Goal: Transaction & Acquisition: Purchase product/service

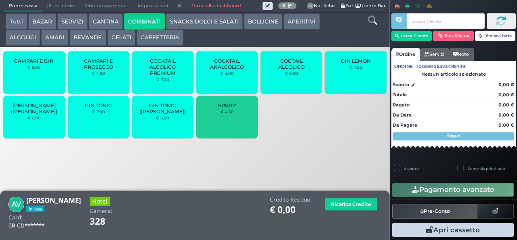
click at [221, 114] on small "€ 4,50" at bounding box center [227, 111] width 13 height 5
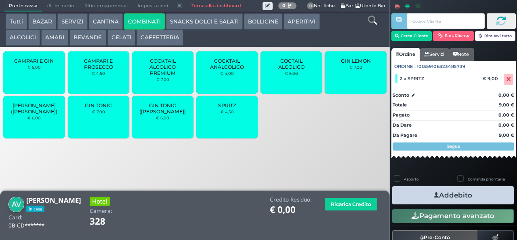
click at [296, 24] on button "APERITIVI" at bounding box center [302, 21] width 36 height 16
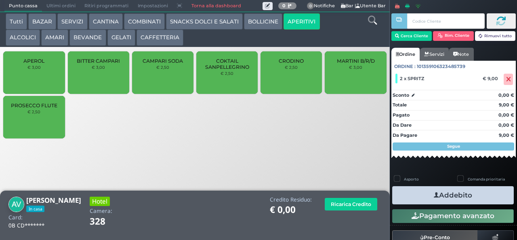
click at [286, 64] on span "CRODINO" at bounding box center [291, 61] width 25 height 6
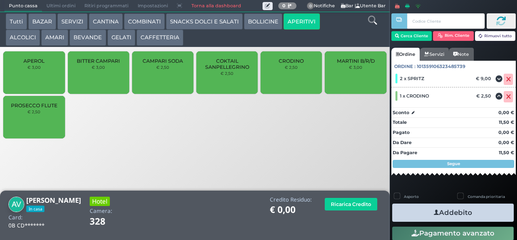
click at [21, 120] on div "PROSECCO FLUTE € 2,50" at bounding box center [33, 117] width 61 height 42
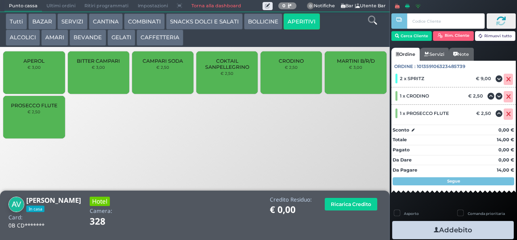
click at [434, 229] on icon "button" at bounding box center [436, 230] width 5 height 8
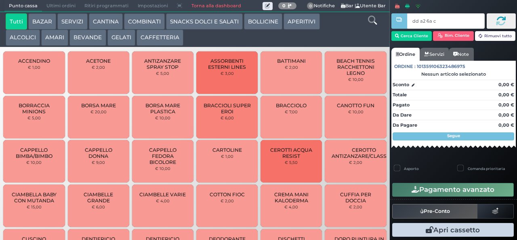
type input "dd a2 6a c3"
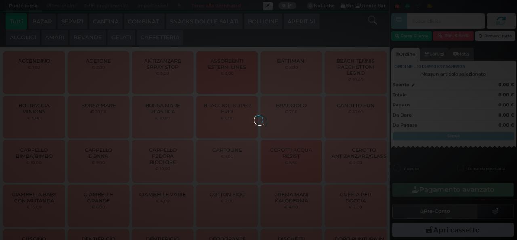
click at [92, 38] on button "BEVANDE" at bounding box center [88, 38] width 36 height 16
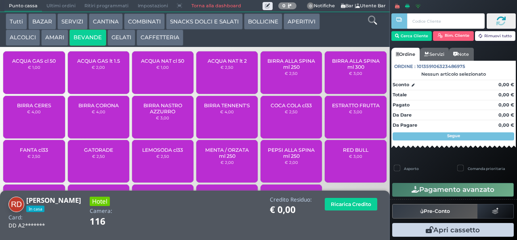
click at [171, 114] on span "BIRRA NASTRO AZZURRO" at bounding box center [163, 108] width 48 height 12
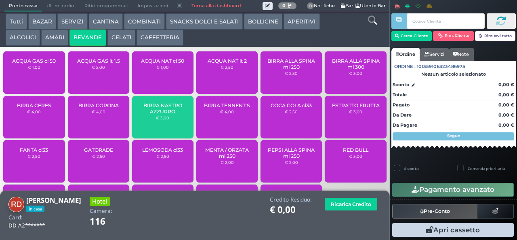
click at [170, 114] on span "BIRRA NASTRO AZZURRO" at bounding box center [163, 108] width 48 height 12
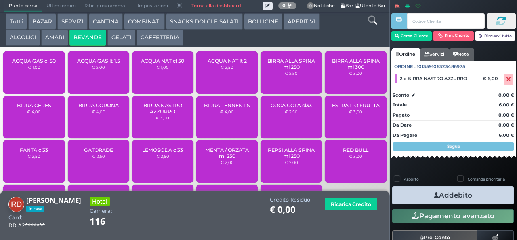
click at [450, 196] on button "Addebito" at bounding box center [453, 195] width 122 height 18
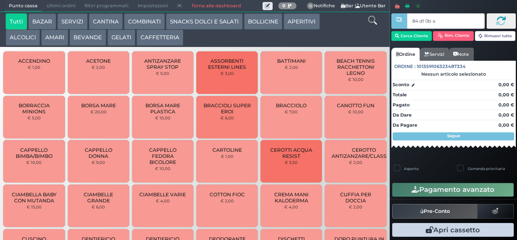
type input "84 df 0b af"
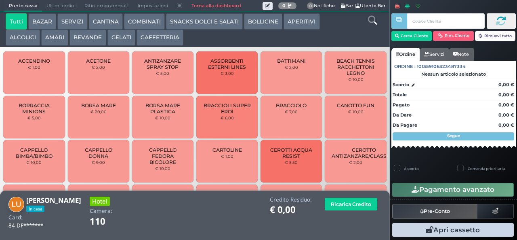
click at [186, 21] on button "SNACKS DOLCI E SALATI" at bounding box center [204, 21] width 77 height 16
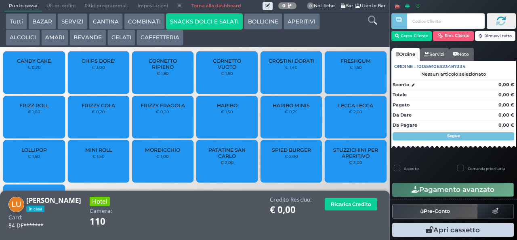
click at [145, 108] on span "FRIZZY FRAGOLA" at bounding box center [163, 105] width 44 height 6
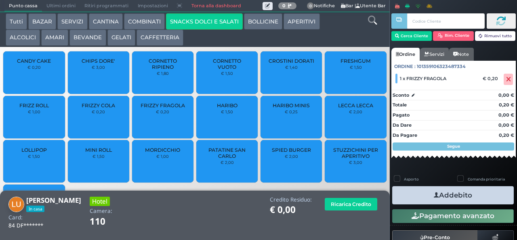
click at [413, 196] on button "Addebito" at bounding box center [453, 195] width 122 height 18
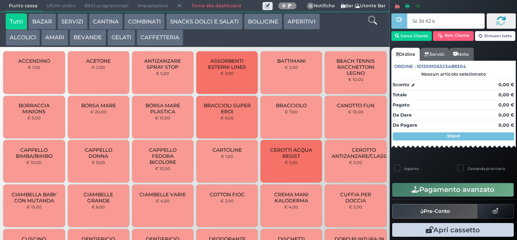
type input "5e 3d 62 b9"
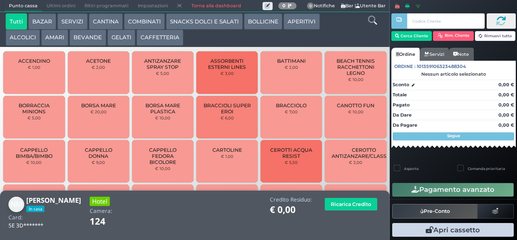
click at [153, 40] on button "CAFFETTERIA" at bounding box center [160, 38] width 47 height 16
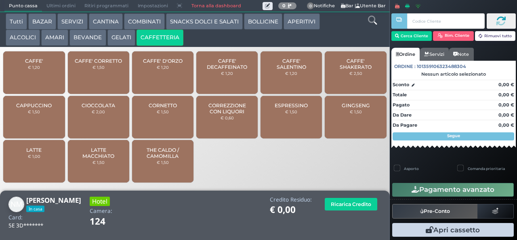
click at [222, 114] on span "CORREZZIONE CON LIQUORI" at bounding box center [227, 108] width 48 height 12
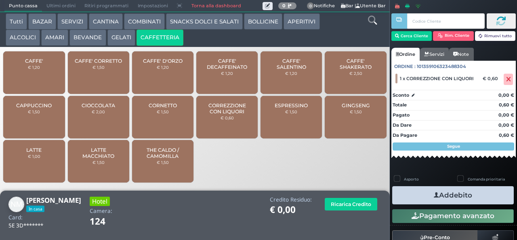
click at [412, 193] on button "Addebito" at bounding box center [453, 195] width 122 height 18
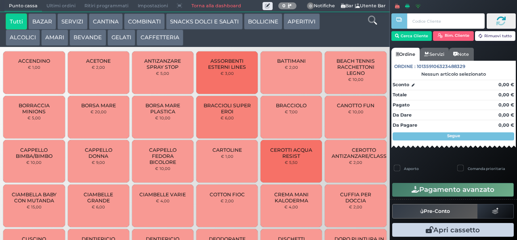
click at [66, 4] on span "Ultimi ordini" at bounding box center [61, 5] width 38 height 11
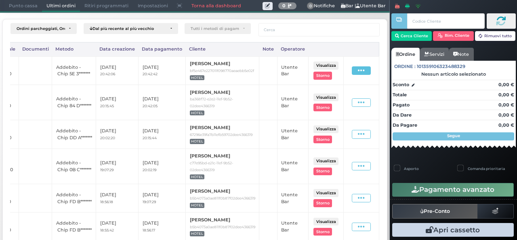
click at [365, 72] on span at bounding box center [361, 70] width 19 height 8
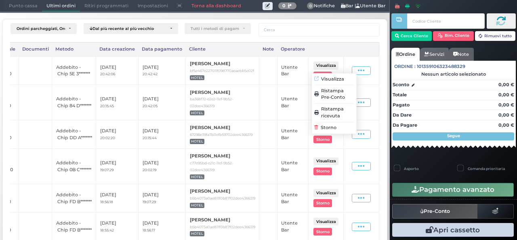
click at [350, 88] on span "Ristampa Pre-Conto" at bounding box center [337, 94] width 33 height 14
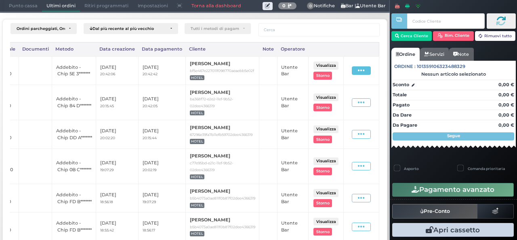
click at [367, 73] on span at bounding box center [361, 70] width 19 height 8
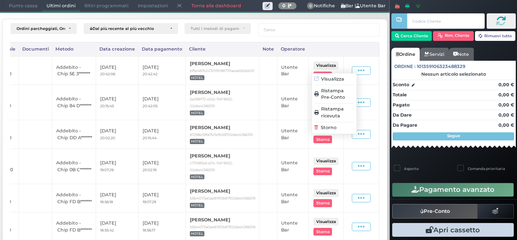
click at [344, 93] on span "Ristampa Pre-Conto" at bounding box center [337, 94] width 33 height 14
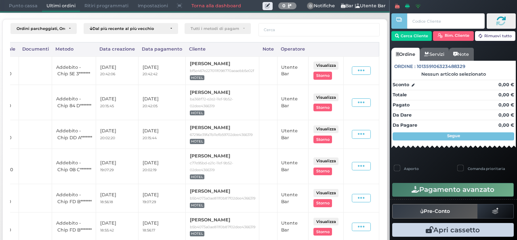
click at [27, 8] on span "Punto cassa" at bounding box center [23, 5] width 38 height 11
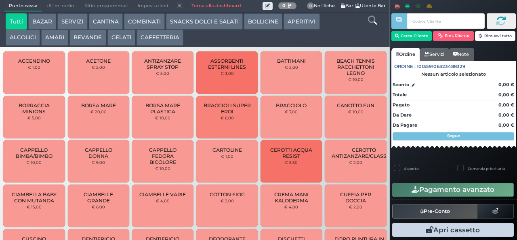
click at [0, 0] on div at bounding box center [0, 0] width 0 height 0
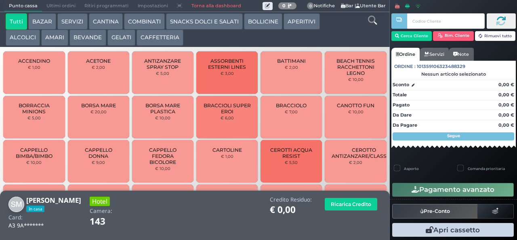
click at [29, 36] on button "ALCOLICI" at bounding box center [23, 38] width 34 height 16
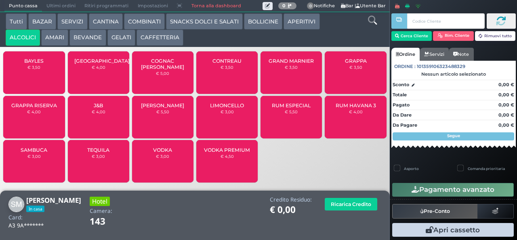
click at [348, 64] on span "GRAPPA" at bounding box center [356, 61] width 22 height 6
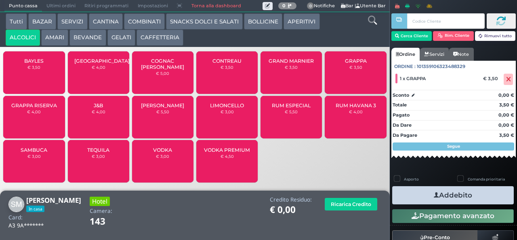
click at [64, 42] on button "AMARI" at bounding box center [54, 38] width 27 height 16
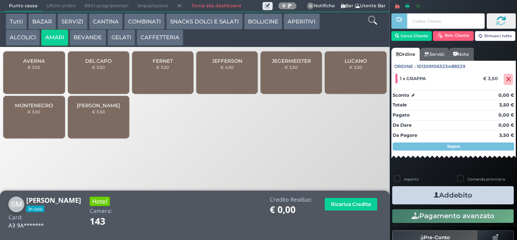
click at [104, 92] on div "DEL CAPO € 3,50" at bounding box center [98, 72] width 61 height 42
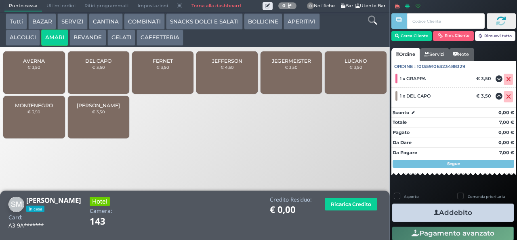
click at [473, 211] on button "Addebito" at bounding box center [453, 212] width 122 height 18
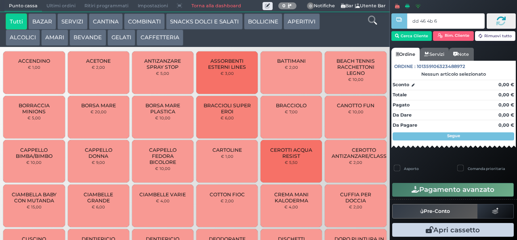
type input "dd 46 4b 67"
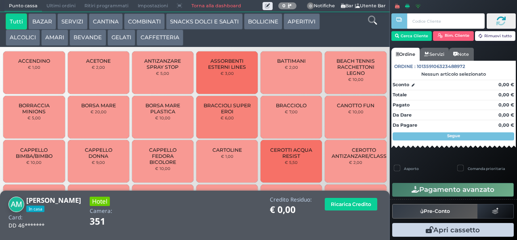
click at [135, 20] on button "COMBINATI" at bounding box center [144, 21] width 41 height 16
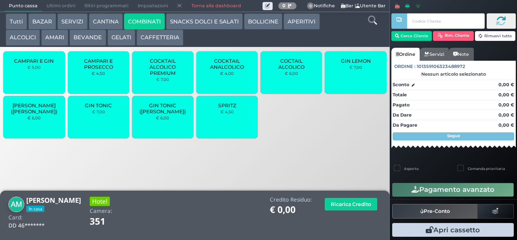
click at [90, 120] on div "GIN TONIC € 7,00" at bounding box center [98, 117] width 61 height 42
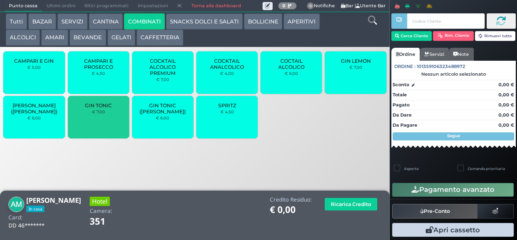
click at [90, 122] on div "GIN TONIC € 7,00" at bounding box center [98, 117] width 61 height 42
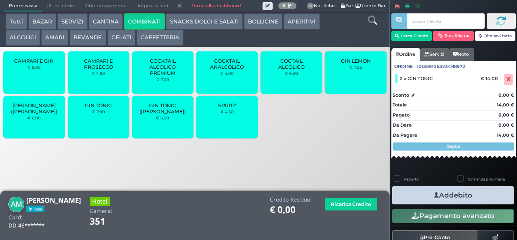
click at [295, 22] on button "APERITIVI" at bounding box center [302, 21] width 36 height 16
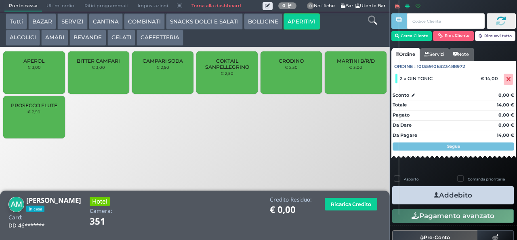
click at [283, 64] on span "CRODINO" at bounding box center [291, 61] width 25 height 6
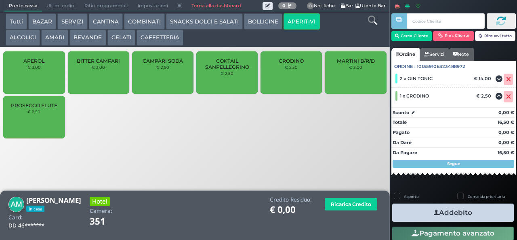
click at [284, 64] on span "CRODINO" at bounding box center [291, 61] width 25 height 6
click at [411, 212] on button "Addebito" at bounding box center [453, 212] width 122 height 18
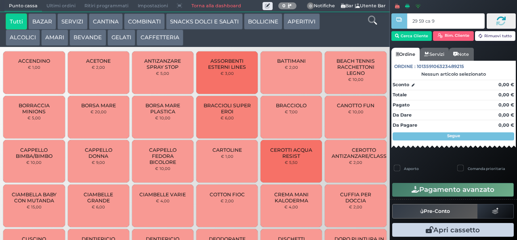
type input "29 59 ca 95"
click at [59, 40] on button "AMARI" at bounding box center [54, 38] width 27 height 16
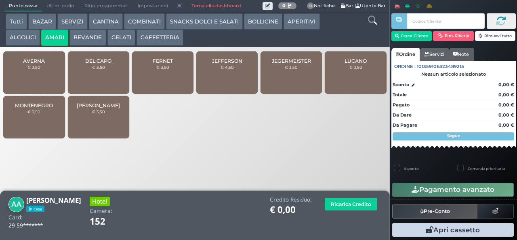
click at [110, 63] on span "DEL CAPO" at bounding box center [98, 61] width 26 height 6
click at [105, 63] on span "DEL CAPO" at bounding box center [98, 61] width 26 height 6
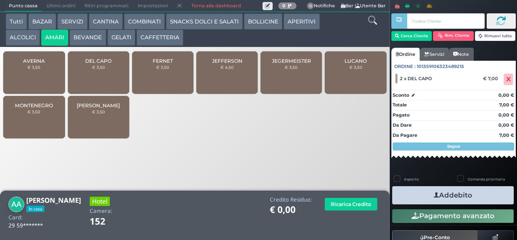
click at [468, 197] on button "Addebito" at bounding box center [453, 195] width 122 height 18
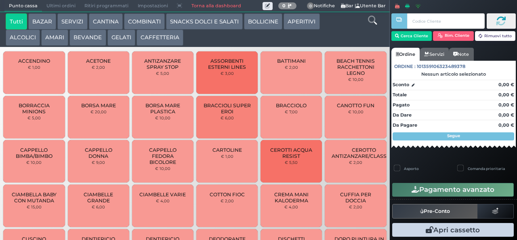
click at [44, 23] on button "BAZAR" at bounding box center [42, 21] width 28 height 16
click at [28, 13] on button "BAZAR" at bounding box center [42, 21] width 28 height 16
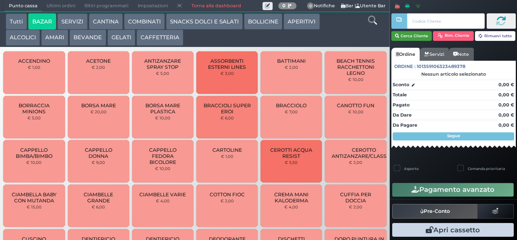
click at [410, 35] on button "Cerca Cliente" at bounding box center [412, 36] width 41 height 10
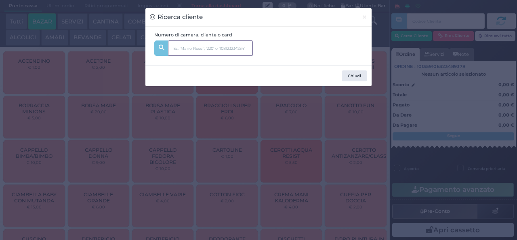
click at [198, 48] on input "text" at bounding box center [210, 47] width 85 height 15
type input "241"
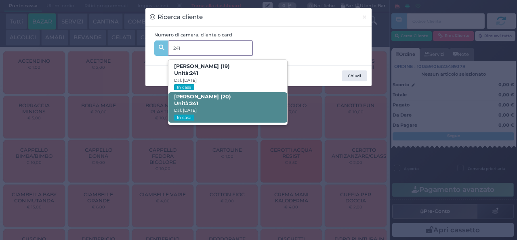
click at [183, 102] on span "Unità: 241" at bounding box center [186, 103] width 24 height 7
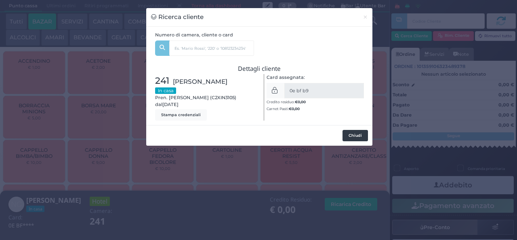
click at [350, 137] on button "Chiudi" at bounding box center [355, 135] width 25 height 11
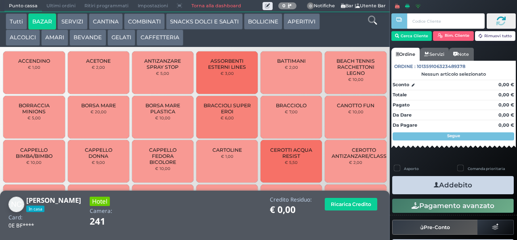
click at [219, 70] on span "ASSORBENTI ESTERNI LINES" at bounding box center [227, 64] width 48 height 12
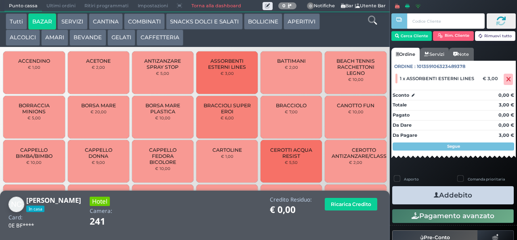
click at [424, 192] on button "Addebito" at bounding box center [453, 195] width 122 height 18
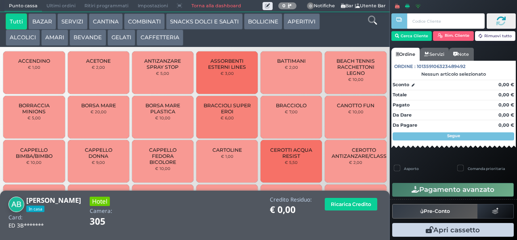
click at [55, 39] on button "AMARI" at bounding box center [54, 38] width 27 height 16
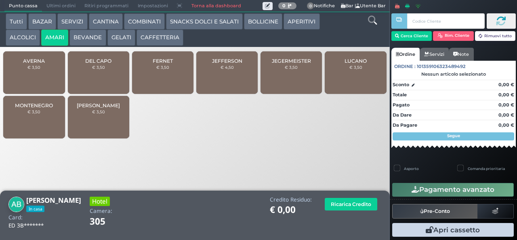
click at [238, 64] on span "JEFFERSON" at bounding box center [227, 61] width 30 height 6
click at [240, 64] on span "JEFFERSON" at bounding box center [227, 61] width 30 height 6
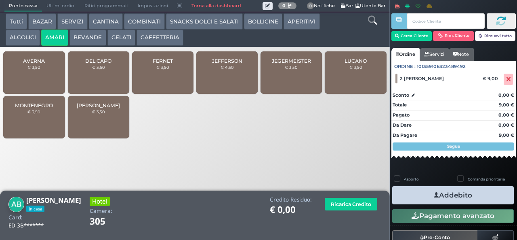
click at [458, 195] on button "Addebito" at bounding box center [453, 195] width 122 height 18
click at [471, 200] on button "Addebito" at bounding box center [453, 195] width 122 height 18
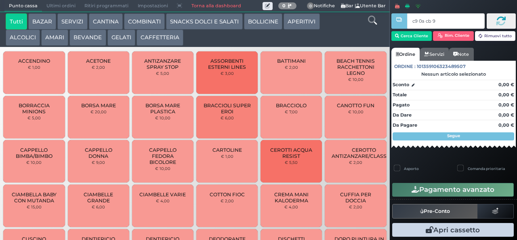
type input "c9 0a cb 94"
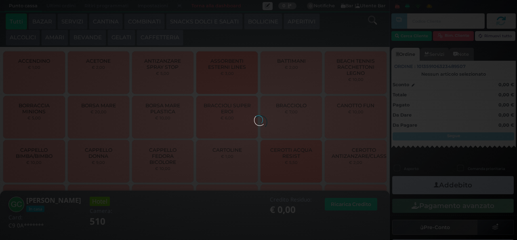
click at [53, 40] on button "AMARI" at bounding box center [54, 38] width 27 height 16
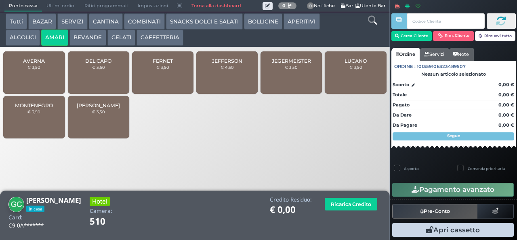
click at [220, 64] on span "JEFFERSON" at bounding box center [227, 61] width 30 height 6
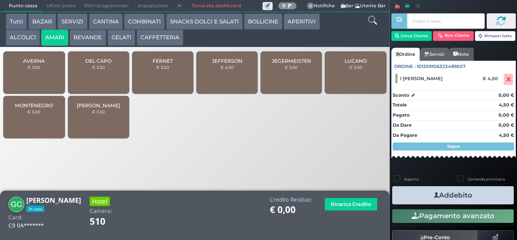
click at [477, 203] on button "Addebito" at bounding box center [453, 195] width 122 height 18
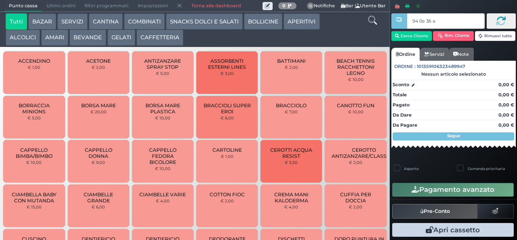
type input "94 0e 36 af"
click at [55, 36] on button "AMARI" at bounding box center [54, 38] width 27 height 16
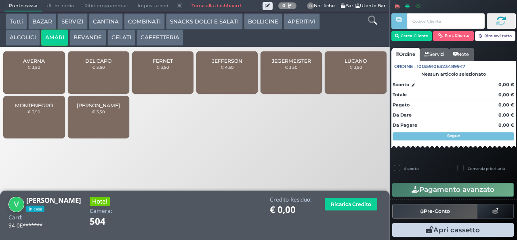
click at [98, 64] on span "DEL CAPO" at bounding box center [98, 61] width 26 height 6
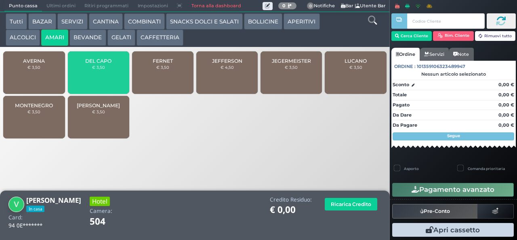
click at [32, 37] on button "ALCOLICI" at bounding box center [23, 38] width 34 height 16
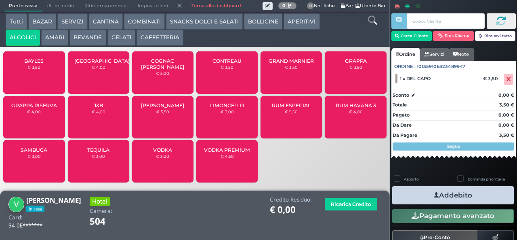
click at [241, 108] on span "LIMONCELLO" at bounding box center [227, 105] width 34 height 6
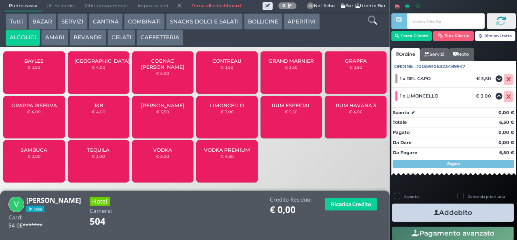
click at [482, 215] on button "Addebito" at bounding box center [453, 212] width 122 height 18
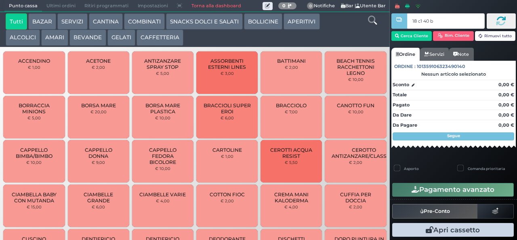
type input "18 c1 40 ba"
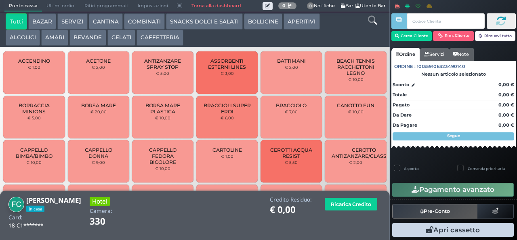
click at [55, 39] on button "AMARI" at bounding box center [54, 38] width 27 height 16
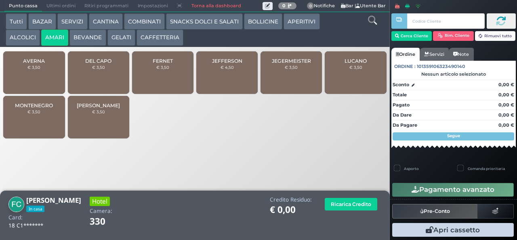
click at [32, 108] on span "MONTENEGRO" at bounding box center [34, 105] width 38 height 6
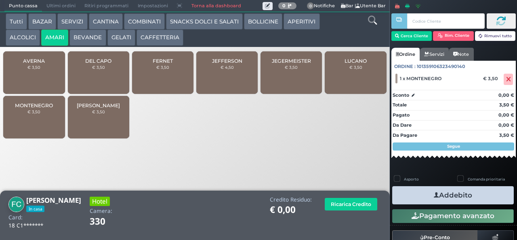
click at [423, 197] on button "Addebito" at bounding box center [453, 195] width 122 height 18
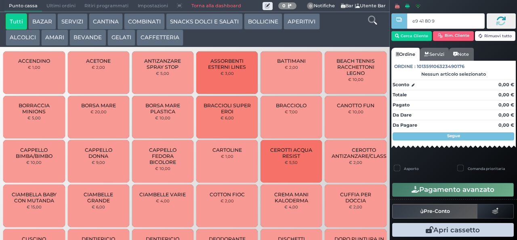
type input "e9 41 80 94"
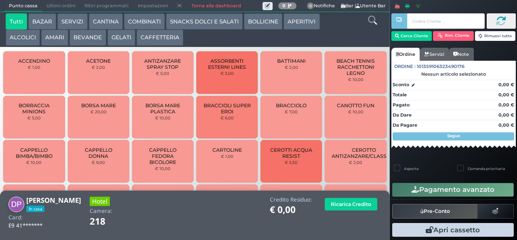
click at [55, 39] on button "AMARI" at bounding box center [54, 38] width 27 height 16
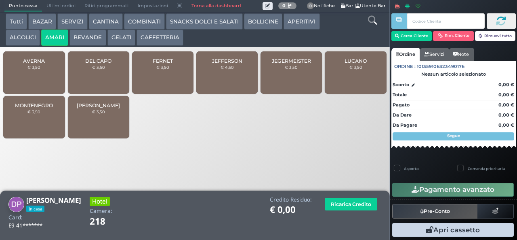
click at [18, 41] on button "ALCOLICI" at bounding box center [23, 38] width 34 height 16
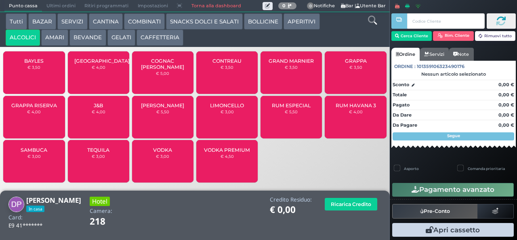
click at [54, 40] on button "AMARI" at bounding box center [54, 38] width 27 height 16
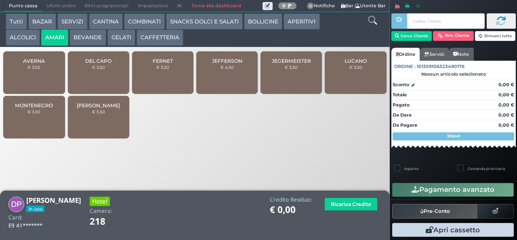
click at [156, 64] on span "FERNET" at bounding box center [163, 61] width 20 height 6
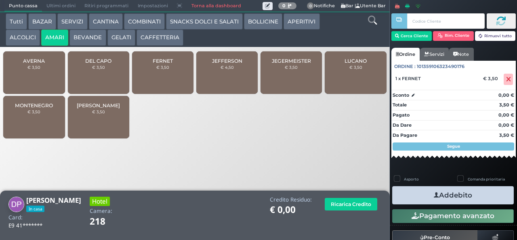
click at [420, 193] on button "Addebito" at bounding box center [453, 195] width 122 height 18
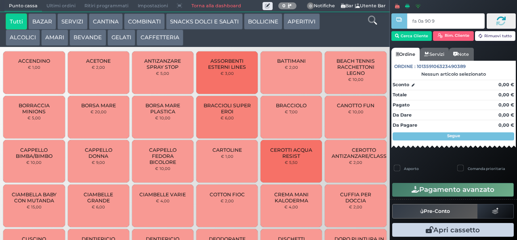
type input "fa 0a 90 9a"
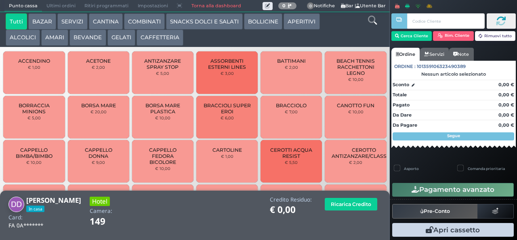
click at [144, 23] on button "COMBINATI" at bounding box center [144, 21] width 41 height 16
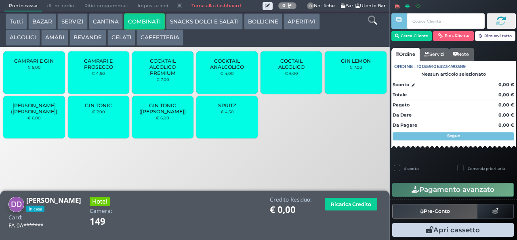
click at [169, 38] on button "CAFFETTERIA" at bounding box center [160, 38] width 47 height 16
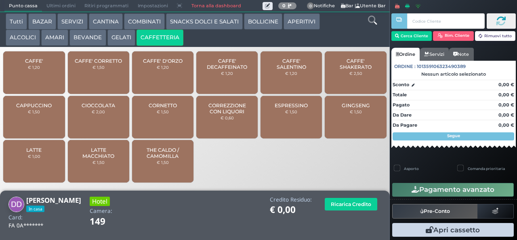
click at [361, 106] on span "GINGSENG" at bounding box center [356, 105] width 28 height 6
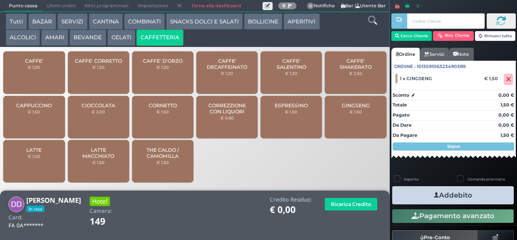
click at [487, 200] on button "Addebito" at bounding box center [453, 195] width 122 height 18
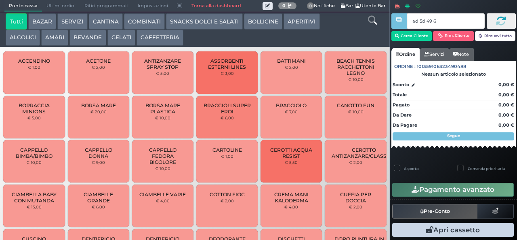
type input "ad 5d 49 67"
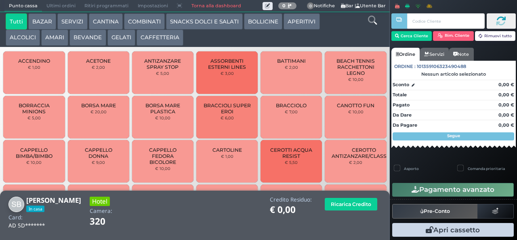
click at [31, 36] on button "ALCOLICI" at bounding box center [23, 38] width 34 height 16
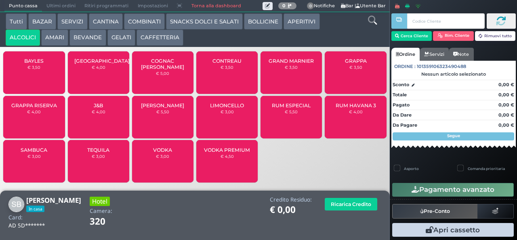
click at [158, 38] on button "CAFFETTERIA" at bounding box center [160, 38] width 47 height 16
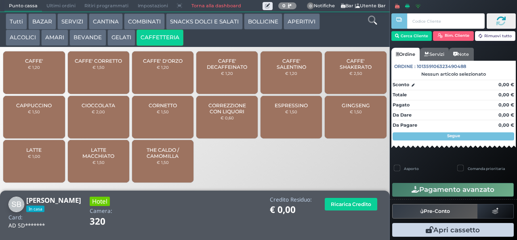
click at [292, 70] on span "CAFFE' SALENTINO" at bounding box center [292, 64] width 48 height 12
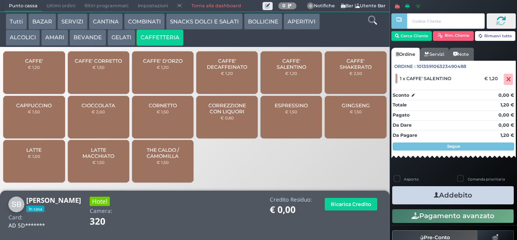
click at [449, 197] on button "Addebito" at bounding box center [453, 195] width 122 height 18
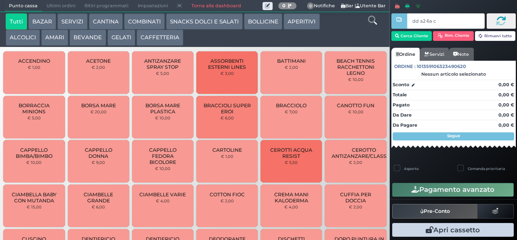
type input "dd a2 6a c3"
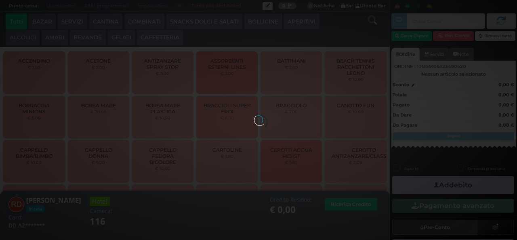
click at [53, 46] on div "Tutti BAZAR SERVIZI [GEOGRAPHIC_DATA] COMBINATI SNACKS DOLCI E SALATI BOLLICINE…" at bounding box center [195, 29] width 390 height 35
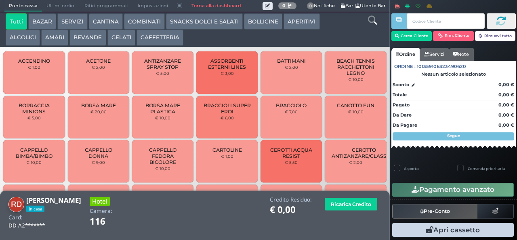
click at [60, 42] on button "AMARI" at bounding box center [54, 38] width 27 height 16
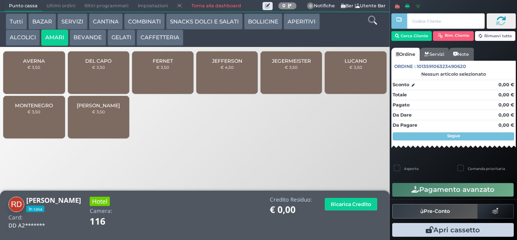
click at [105, 78] on div "DEL CAPO € 3,50" at bounding box center [98, 72] width 61 height 42
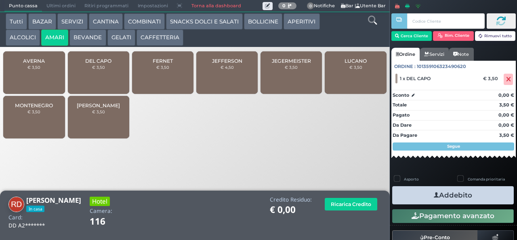
click at [465, 200] on button "Addebito" at bounding box center [453, 195] width 122 height 18
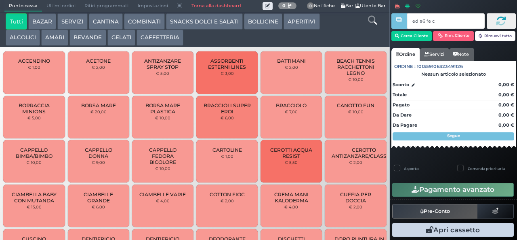
type input "ed a6 fe c2"
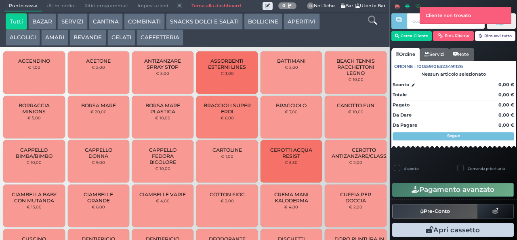
click at [55, 39] on button "AMARI" at bounding box center [54, 38] width 27 height 16
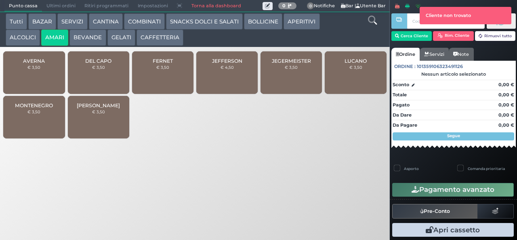
click at [220, 24] on button "SNACKS DOLCI E SALATI" at bounding box center [204, 21] width 77 height 16
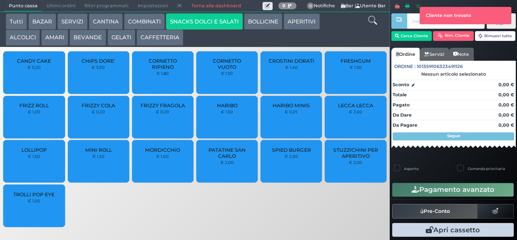
click at [120, 38] on button "GELATI" at bounding box center [122, 38] width 28 height 16
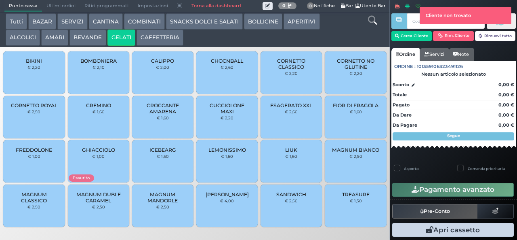
click at [350, 126] on div "FIOR DI FRAGOLA € 1,60" at bounding box center [355, 117] width 61 height 42
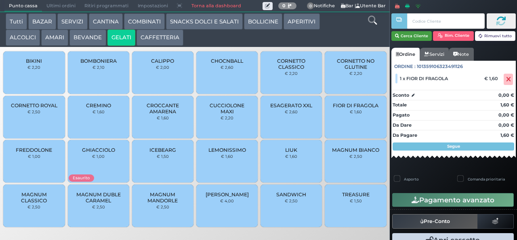
click at [415, 34] on button "Cerca Cliente" at bounding box center [412, 36] width 41 height 10
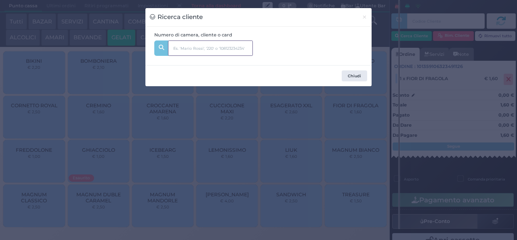
click at [206, 48] on input "text" at bounding box center [210, 47] width 85 height 15
type input "231"
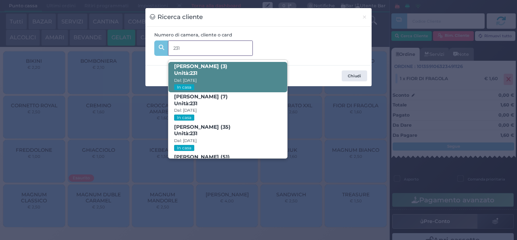
click at [245, 70] on span "[PERSON_NAME] (3) Unità: 231 Dal: [DATE] In casa" at bounding box center [228, 77] width 118 height 30
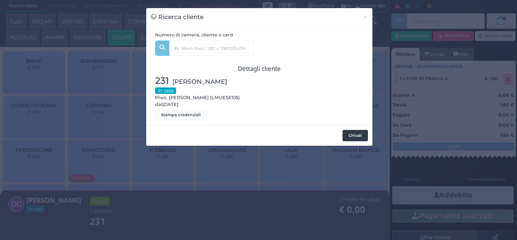
click at [351, 141] on button "Chiudi" at bounding box center [355, 135] width 25 height 11
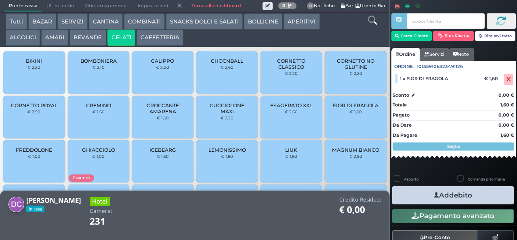
click at [466, 199] on button "Addebito" at bounding box center [453, 195] width 122 height 18
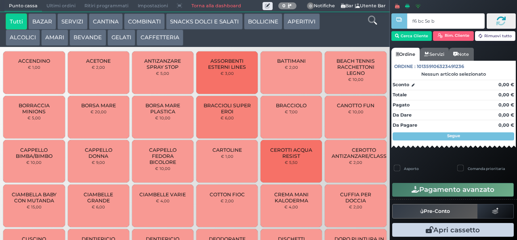
type input "f6 bc 5e bb"
click at [22, 44] on button "ALCOLICI" at bounding box center [23, 38] width 34 height 16
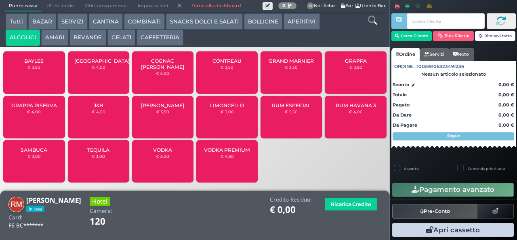
click at [55, 39] on button "AMARI" at bounding box center [54, 38] width 27 height 16
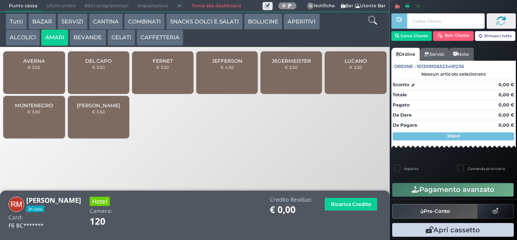
click at [348, 78] on div "LUCANO € 3,50" at bounding box center [355, 72] width 61 height 42
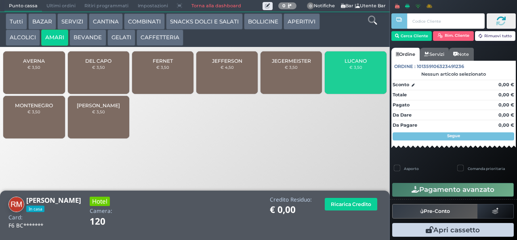
click at [349, 64] on span "LUCANO" at bounding box center [356, 61] width 22 height 6
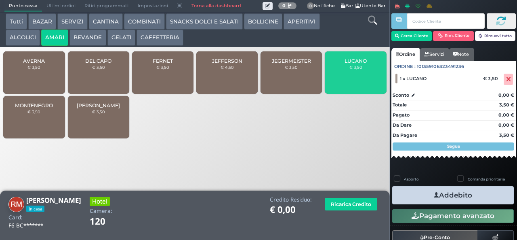
click at [422, 196] on button "Addebito" at bounding box center [453, 195] width 122 height 18
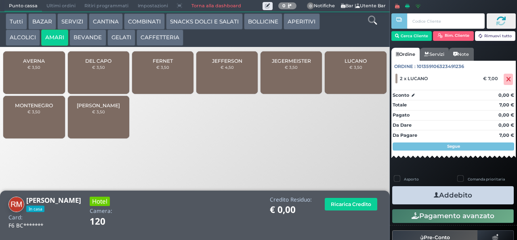
click at [421, 194] on button "Addebito" at bounding box center [453, 195] width 122 height 18
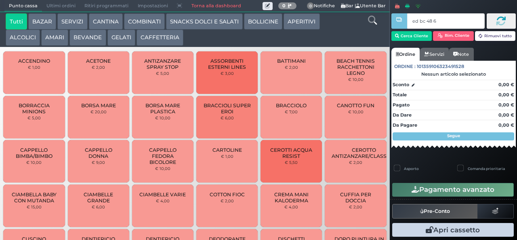
type input "ed bc 48 67"
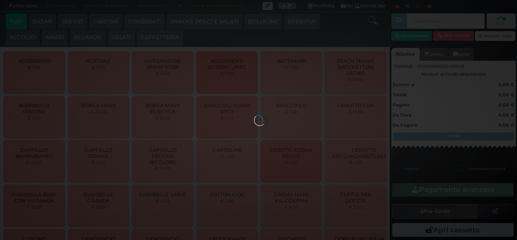
click at [254, 115] on div at bounding box center [258, 119] width 9 height 9
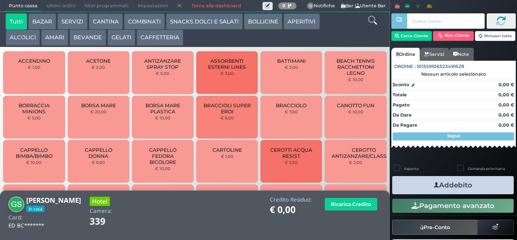
click at [63, 39] on button "AMARI" at bounding box center [54, 38] width 27 height 16
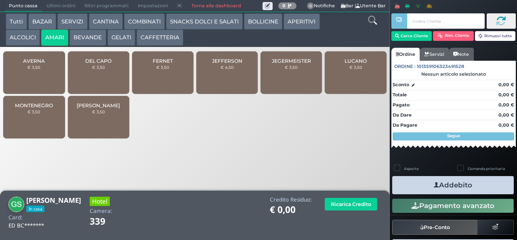
click at [306, 64] on span "JEGERMEISTER" at bounding box center [291, 61] width 39 height 6
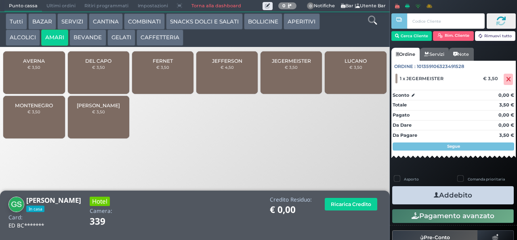
click at [24, 37] on button "ALCOLICI" at bounding box center [23, 38] width 34 height 16
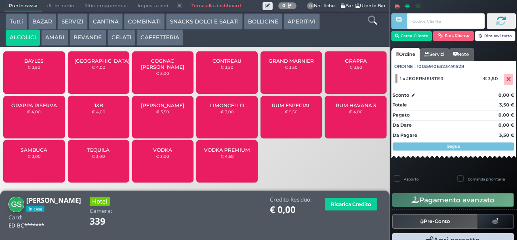
click at [40, 64] on span "BAYLES" at bounding box center [33, 61] width 19 height 6
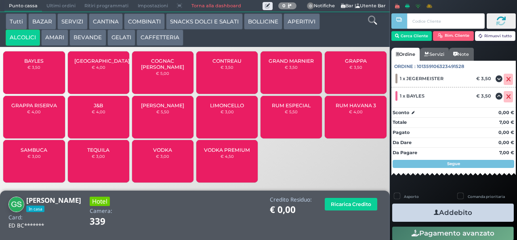
click at [476, 212] on button "Addebito" at bounding box center [453, 212] width 122 height 18
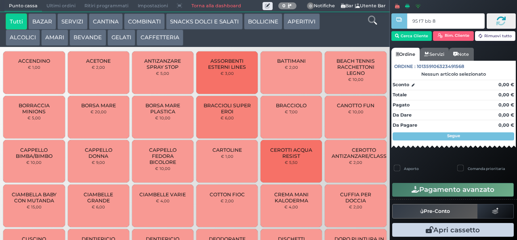
type input "95 f7 bb 8b"
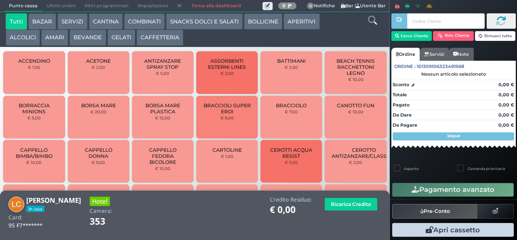
click at [30, 34] on button "ALCOLICI" at bounding box center [23, 38] width 34 height 16
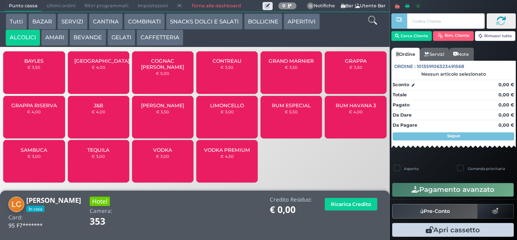
click at [42, 108] on span "GRAPPA RISERVA" at bounding box center [34, 105] width 46 height 6
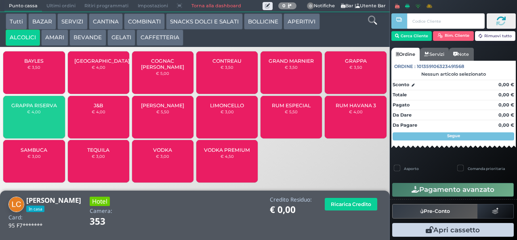
click at [47, 121] on div "GRAPPA RISERVA € 4,00" at bounding box center [33, 117] width 61 height 42
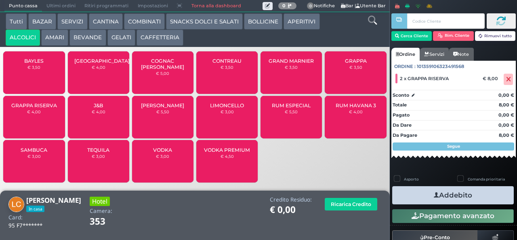
click at [479, 194] on button "Addebito" at bounding box center [453, 195] width 122 height 18
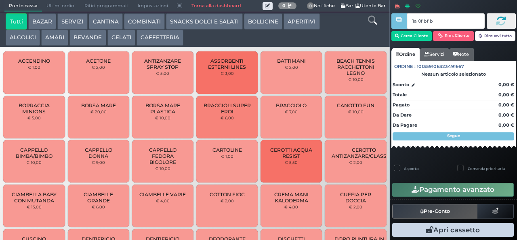
type input "1a 0f bf b9"
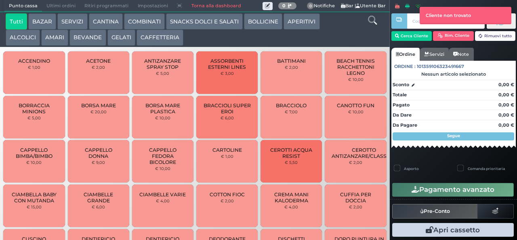
click at [45, 40] on button "AMARI" at bounding box center [54, 38] width 27 height 16
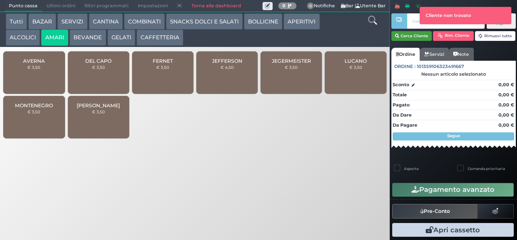
click at [409, 33] on button "Cerca Cliente" at bounding box center [412, 36] width 41 height 10
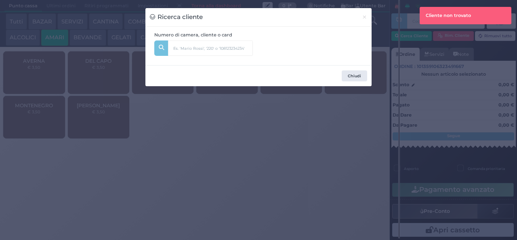
click at [407, 36] on div "Ricerca cliente × Numero di camera, cliente o card [GEOGRAPHIC_DATA]" at bounding box center [258, 120] width 517 height 240
click at [179, 49] on input "text" at bounding box center [210, 47] width 85 height 15
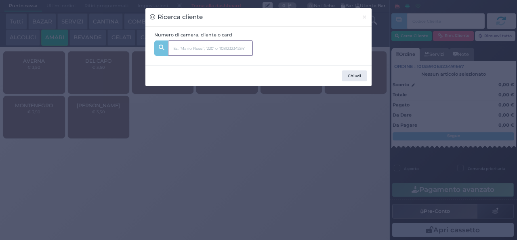
click at [181, 49] on input "text" at bounding box center [210, 47] width 85 height 15
click at [180, 46] on input "text" at bounding box center [210, 47] width 85 height 15
type input "326"
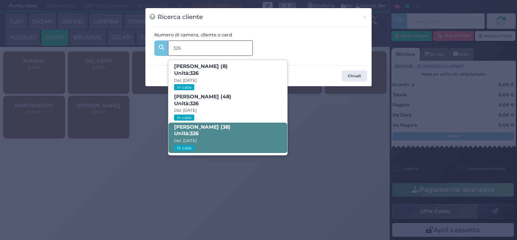
click at [192, 132] on strong "326" at bounding box center [194, 133] width 9 height 6
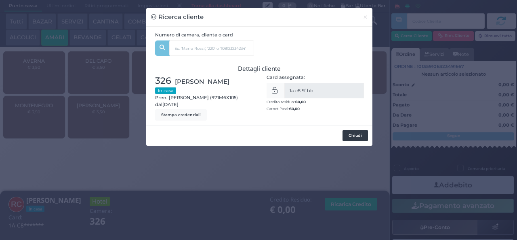
click at [350, 135] on button "Chiudi" at bounding box center [355, 135] width 25 height 11
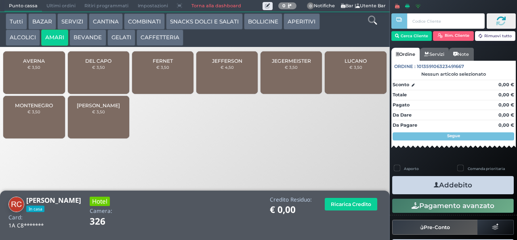
click at [350, 64] on span "LUCANO" at bounding box center [356, 61] width 22 height 6
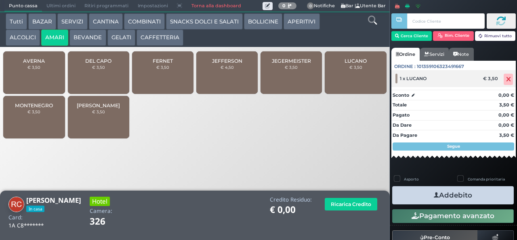
click at [504, 82] on span at bounding box center [508, 79] width 9 height 11
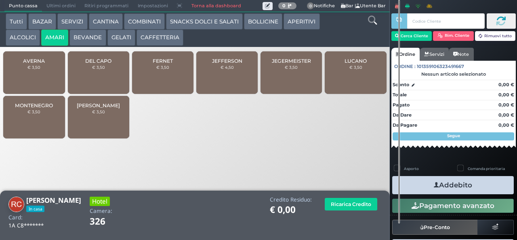
click at [169, 78] on div "FERNET € 3,50" at bounding box center [162, 72] width 61 height 42
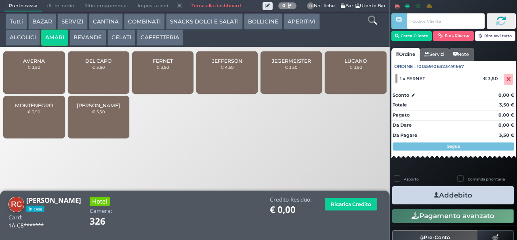
click at [163, 69] on div "FERNET € 3,50" at bounding box center [162, 72] width 61 height 42
click at [424, 186] on button "Addebito" at bounding box center [453, 195] width 122 height 18
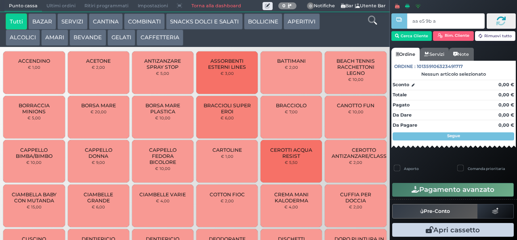
type input "aa e5 9b a4"
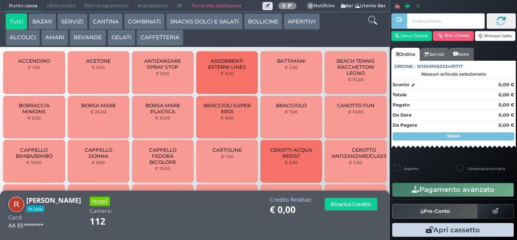
click at [18, 38] on button "ALCOLICI" at bounding box center [23, 38] width 34 height 16
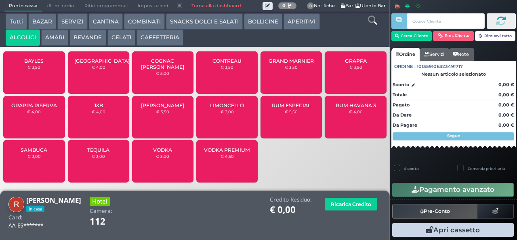
click at [54, 40] on button "AMARI" at bounding box center [54, 38] width 27 height 16
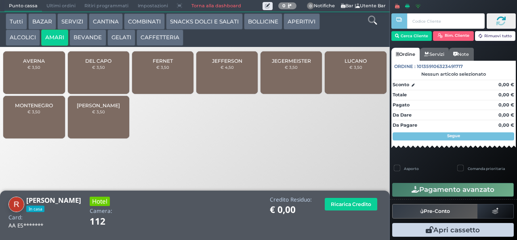
click at [158, 64] on span "FERNET" at bounding box center [163, 61] width 20 height 6
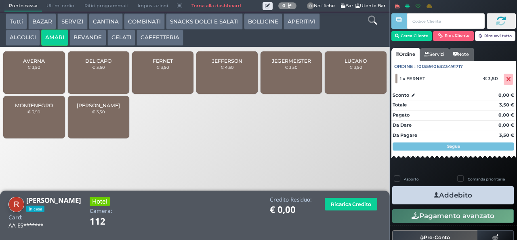
click at [158, 64] on span "FERNET" at bounding box center [163, 61] width 20 height 6
click at [160, 64] on span "FERNET" at bounding box center [163, 61] width 20 height 6
click at [411, 188] on button "Addebito" at bounding box center [453, 195] width 122 height 18
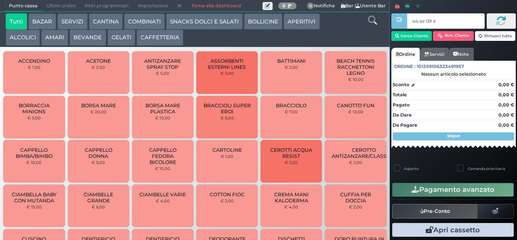
type input "a4 ae 09 af"
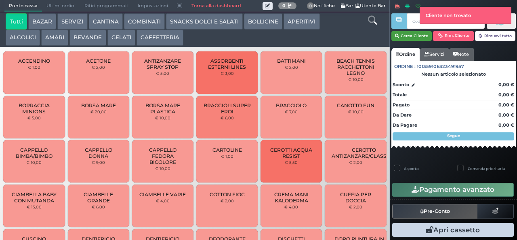
click at [413, 36] on button "Cerca Cliente" at bounding box center [412, 36] width 41 height 10
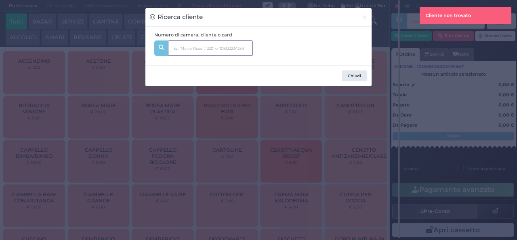
click at [187, 47] on input "text" at bounding box center [210, 47] width 85 height 15
type input "139"
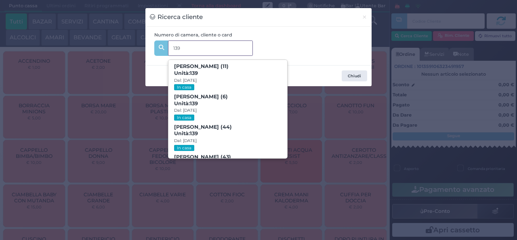
scroll to position [37, 0]
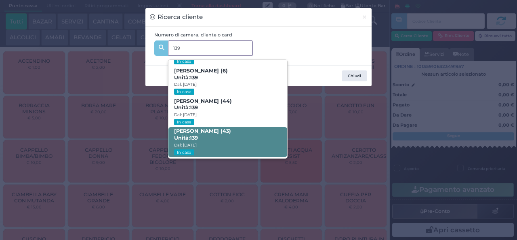
click at [228, 133] on span "Laura Cascioli (43) Unità: 139 Dal: 17/08/2025 In casa" at bounding box center [228, 142] width 118 height 30
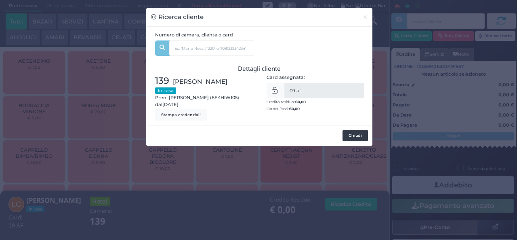
click at [359, 140] on button "Chiudi" at bounding box center [355, 135] width 25 height 11
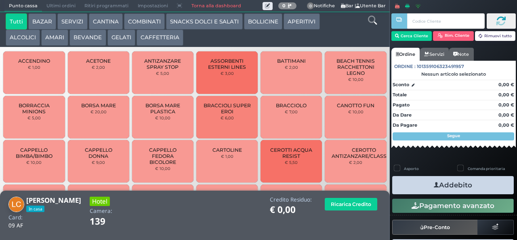
click at [65, 38] on button "AMARI" at bounding box center [54, 38] width 27 height 16
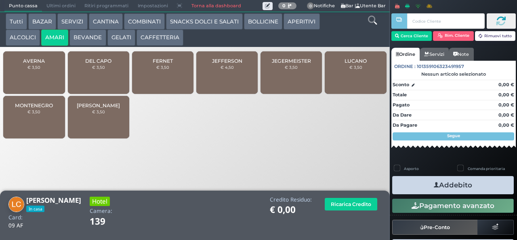
click at [29, 38] on button "ALCOLICI" at bounding box center [23, 38] width 34 height 16
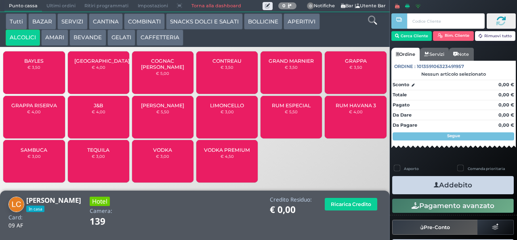
click at [42, 108] on span "GRAPPA RISERVA" at bounding box center [34, 105] width 46 height 6
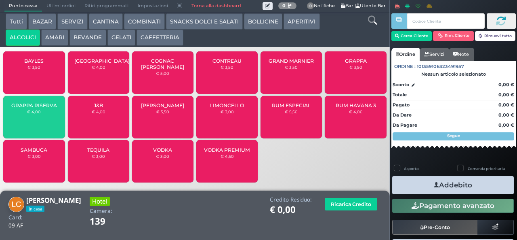
click at [61, 40] on button "AMARI" at bounding box center [54, 38] width 27 height 16
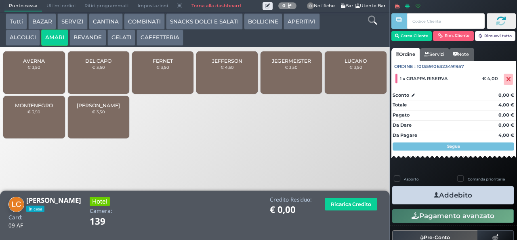
click at [234, 78] on div "JEFFERSON € 4,50" at bounding box center [226, 72] width 61 height 42
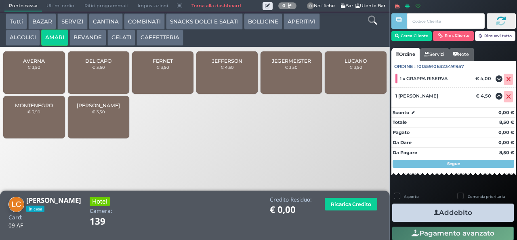
click at [470, 216] on button "Addebito" at bounding box center [453, 212] width 122 height 18
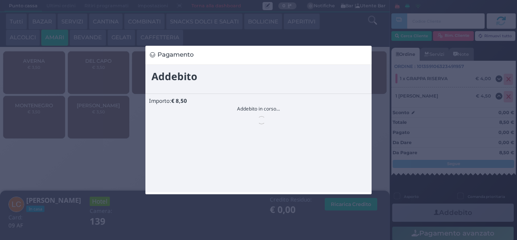
scroll to position [0, 0]
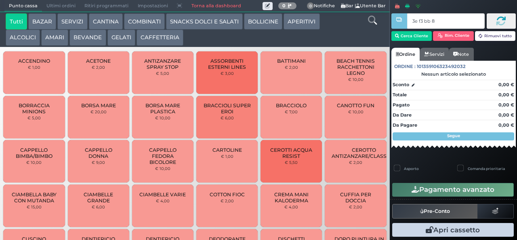
type input "3e f3 bb 8b"
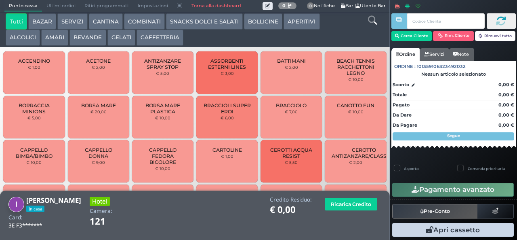
click at [93, 41] on button "BEVANDE" at bounding box center [88, 38] width 36 height 16
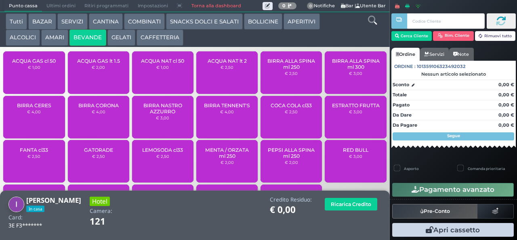
scroll to position [54, 0]
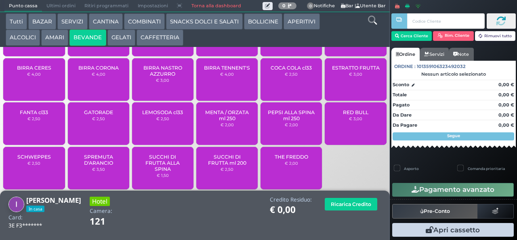
click at [350, 115] on span "RED BULL" at bounding box center [355, 112] width 25 height 6
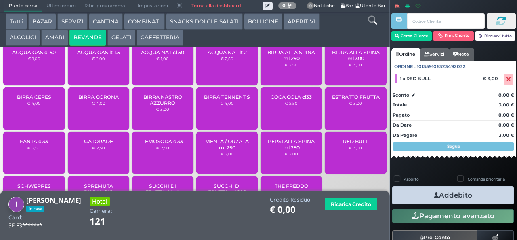
scroll to position [0, 0]
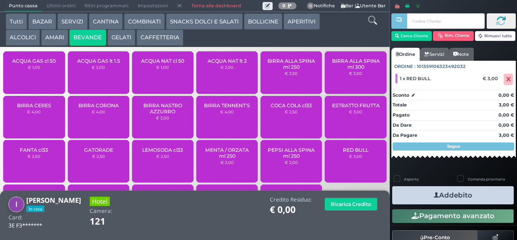
click at [198, 27] on button "SNACKS DOLCI E SALATI" at bounding box center [204, 21] width 77 height 16
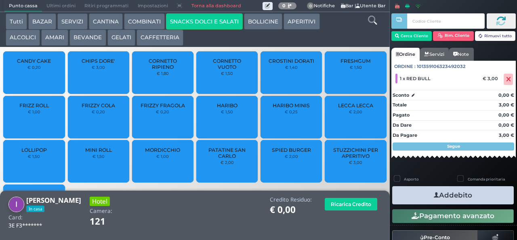
click at [230, 158] on span "PATATINE SAN CARLO" at bounding box center [227, 153] width 48 height 12
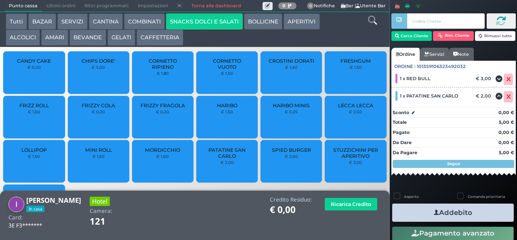
click at [475, 220] on button "Addebito" at bounding box center [453, 212] width 122 height 18
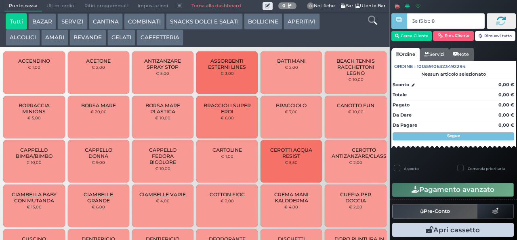
type input "3e f3 bb 8b"
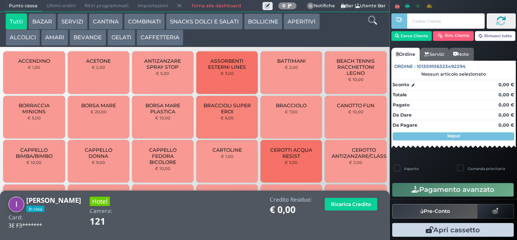
click at [217, 21] on button "SNACKS DOLCI E SALATI" at bounding box center [204, 21] width 77 height 16
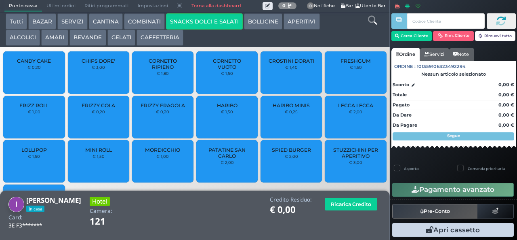
click at [108, 78] on div "CHIPS DORE' € 3,00" at bounding box center [98, 72] width 61 height 42
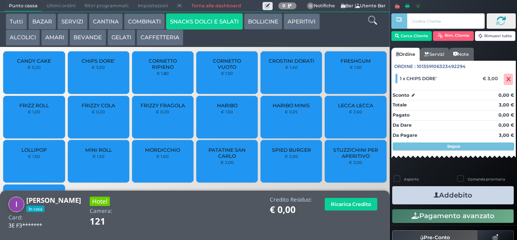
click at [460, 202] on button "Addebito" at bounding box center [453, 195] width 122 height 18
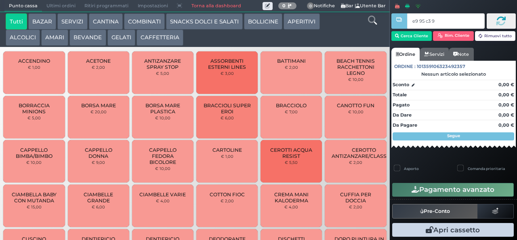
type input "e9 95 c3 94"
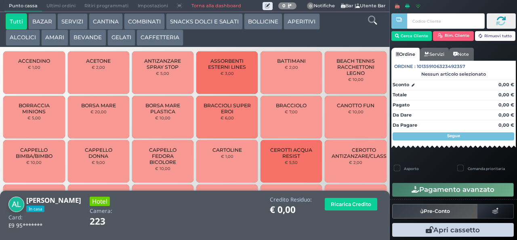
click at [50, 43] on button "AMARI" at bounding box center [54, 38] width 27 height 16
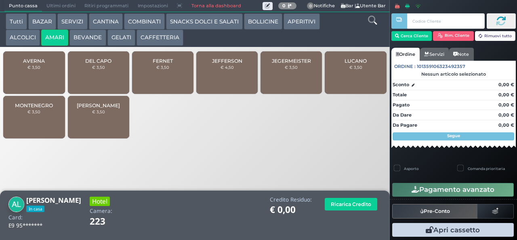
click at [158, 64] on span "FERNET" at bounding box center [163, 61] width 20 height 6
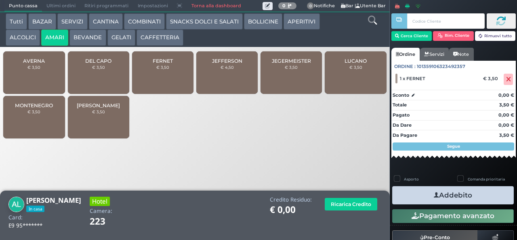
click at [346, 64] on span "LUCANO" at bounding box center [356, 61] width 22 height 6
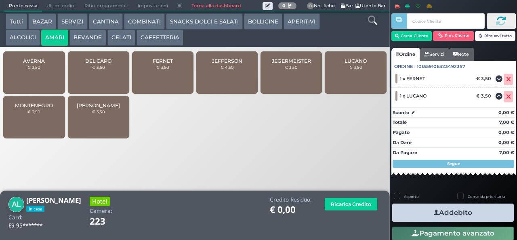
click at [354, 70] on small "€ 3,50" at bounding box center [356, 67] width 13 height 5
click at [434, 212] on icon "button" at bounding box center [436, 212] width 5 height 8
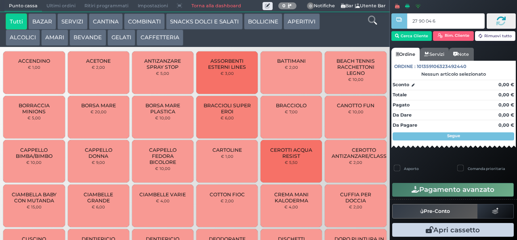
type input "27 90 04 67"
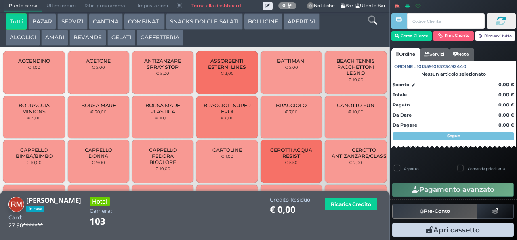
click at [48, 36] on button "AMARI" at bounding box center [54, 38] width 27 height 16
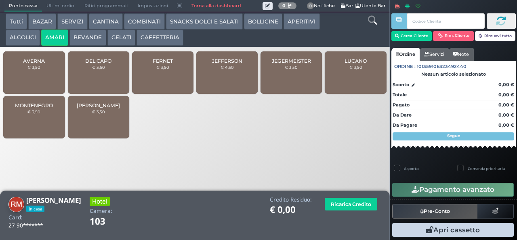
click at [304, 64] on span "JEGERMEISTER" at bounding box center [291, 61] width 39 height 6
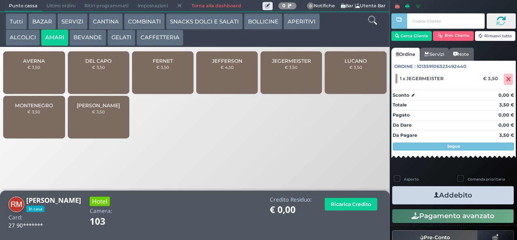
click at [474, 196] on button "Addebito" at bounding box center [453, 195] width 122 height 18
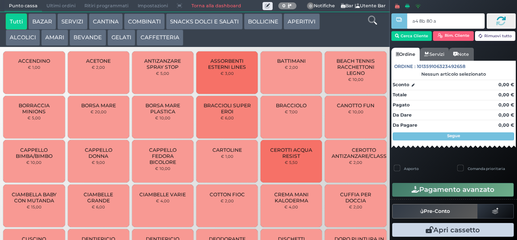
type input "a4 8b 80 af"
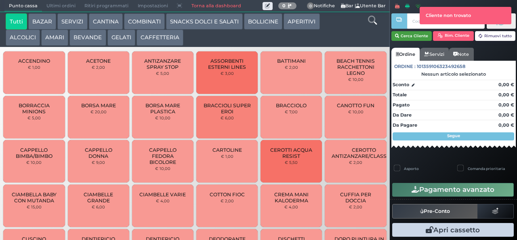
click at [396, 36] on icon "button" at bounding box center [397, 36] width 4 height 7
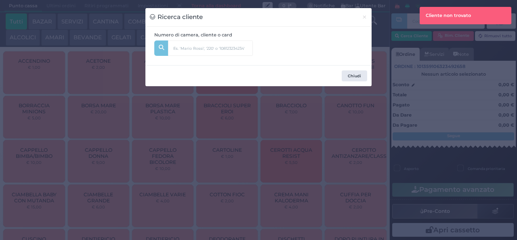
click at [401, 40] on div "Ricerca cliente × Numero di camera, cliente o card Chiudi" at bounding box center [258, 120] width 517 height 240
click at [181, 49] on input "text" at bounding box center [210, 47] width 85 height 15
click at [182, 48] on input "text" at bounding box center [210, 47] width 85 height 15
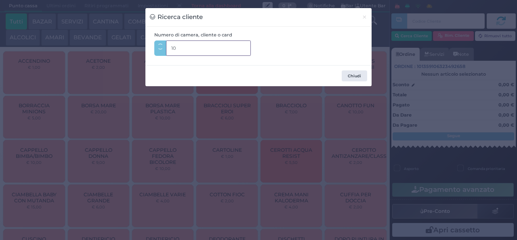
type input "106"
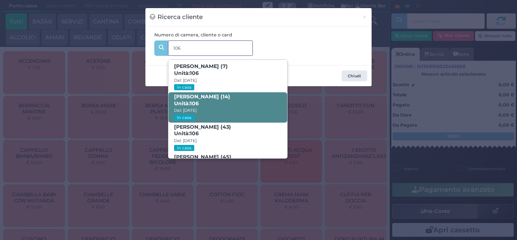
click at [187, 102] on span "Unità: 106" at bounding box center [186, 103] width 25 height 7
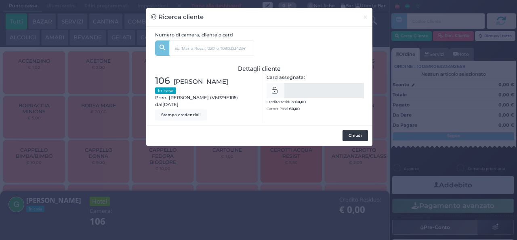
click at [350, 138] on button "Chiudi" at bounding box center [355, 135] width 25 height 11
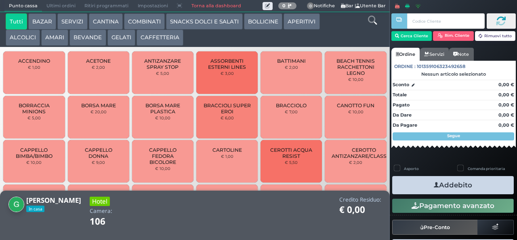
click at [115, 36] on button "GELATI" at bounding box center [122, 38] width 28 height 16
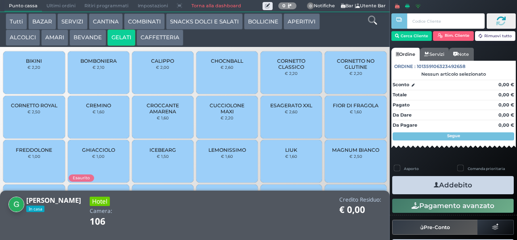
click at [276, 70] on span "CORNETTO CLASSICO" at bounding box center [292, 64] width 48 height 12
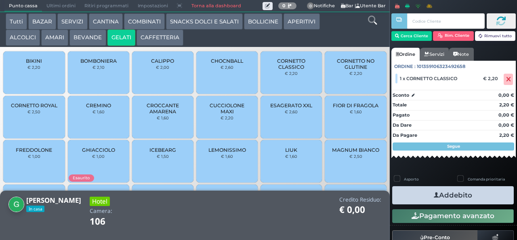
click at [411, 187] on button "Addebito" at bounding box center [453, 195] width 122 height 18
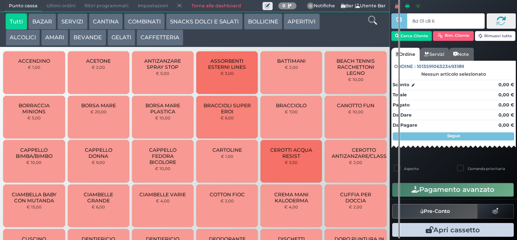
type input "8d 01 c8 65"
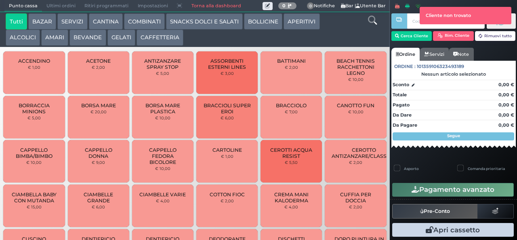
click at [16, 39] on button "ALCOLICI" at bounding box center [23, 38] width 34 height 16
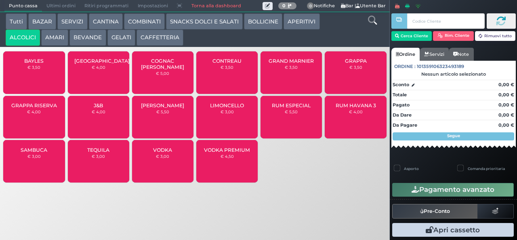
click at [155, 19] on button "COMBINATI" at bounding box center [144, 21] width 41 height 16
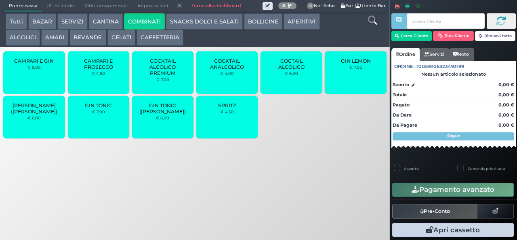
click at [222, 116] on div "SPRITZ € 4,50" at bounding box center [226, 117] width 61 height 42
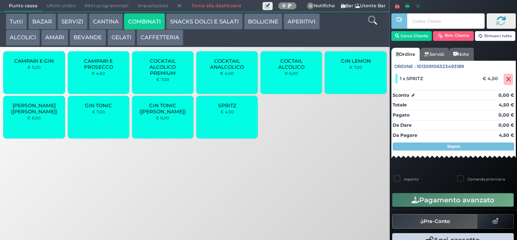
click at [98, 36] on button "BEVANDE" at bounding box center [88, 38] width 36 height 16
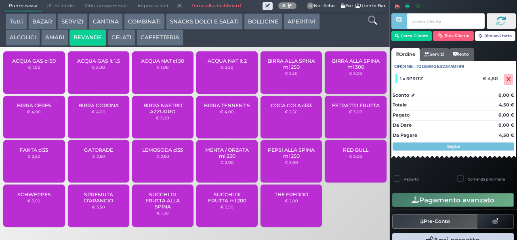
click at [133, 22] on button "COMBINATI" at bounding box center [144, 21] width 41 height 16
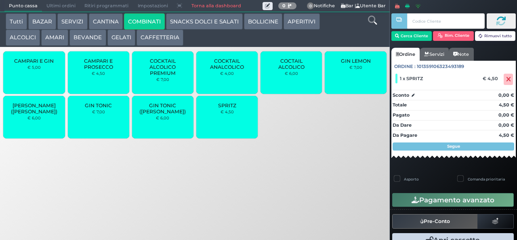
click at [76, 40] on button "BEVANDE" at bounding box center [88, 38] width 36 height 16
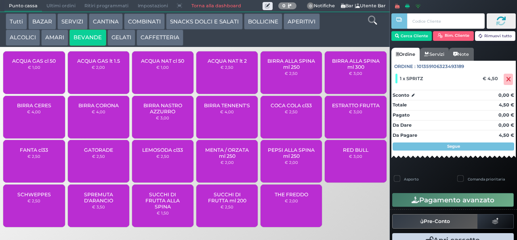
click at [234, 108] on span "BIRRA TENNENT'S" at bounding box center [227, 105] width 46 height 6
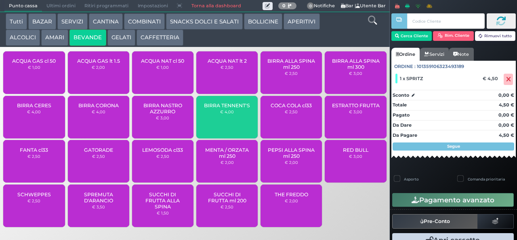
click at [234, 108] on span "BIRRA TENNENT'S" at bounding box center [227, 105] width 46 height 6
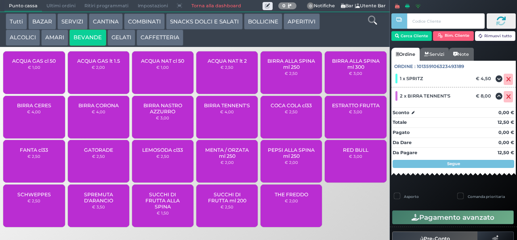
click at [234, 108] on span "BIRRA TENNENT'S" at bounding box center [227, 105] width 46 height 6
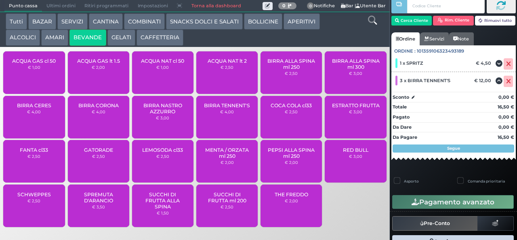
click at [480, 200] on button "Pagamento avanzato" at bounding box center [453, 202] width 122 height 14
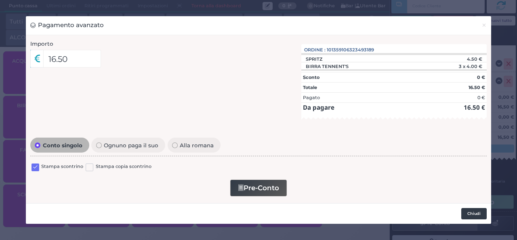
click at [477, 215] on button "Chiudi" at bounding box center [474, 213] width 25 height 11
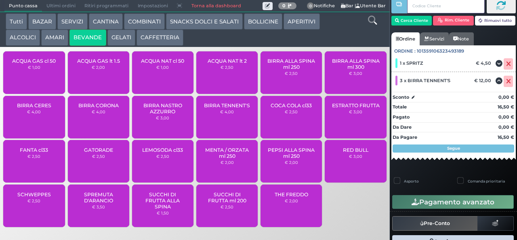
scroll to position [19, 0]
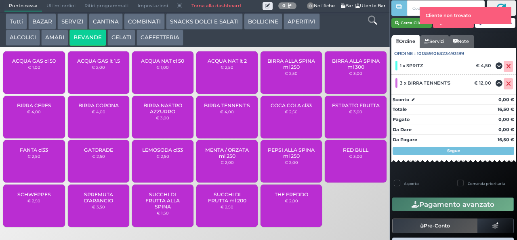
click at [406, 20] on button "Cerca Cliente" at bounding box center [412, 23] width 41 height 10
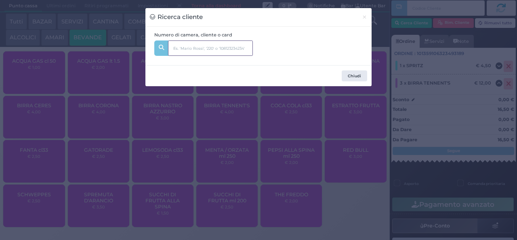
click at [211, 49] on input "text" at bounding box center [210, 47] width 85 height 15
click at [184, 47] on input "text" at bounding box center [210, 47] width 85 height 15
type input "340"
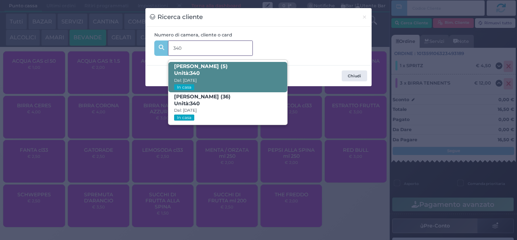
click at [183, 72] on span "Unità: 340" at bounding box center [187, 73] width 26 height 7
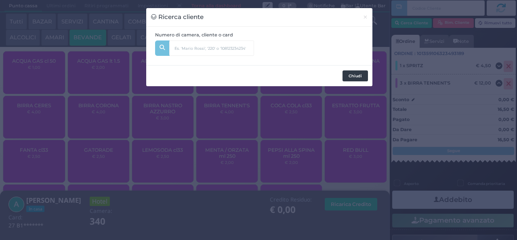
click at [348, 79] on button "Chiudi" at bounding box center [355, 75] width 25 height 11
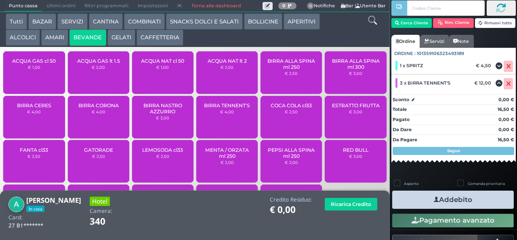
click at [221, 122] on div "BIRRA TENNENT'S € 4,00" at bounding box center [226, 117] width 61 height 42
click at [221, 114] on small "€ 4,00" at bounding box center [227, 111] width 14 height 5
click at [223, 122] on div "BIRRA TENNENT'S € 4,00" at bounding box center [226, 117] width 61 height 42
click at [133, 25] on button "COMBINATI" at bounding box center [144, 21] width 41 height 16
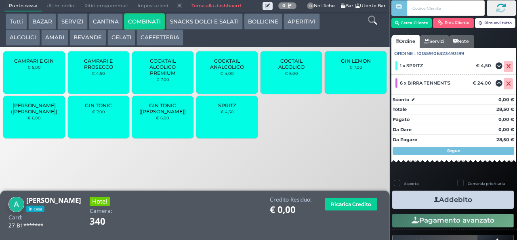
click at [230, 124] on div "SPRITZ € 4,50" at bounding box center [226, 117] width 61 height 42
click at [421, 199] on button "Addebito" at bounding box center [453, 199] width 122 height 18
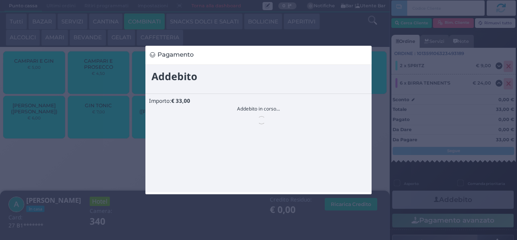
scroll to position [0, 0]
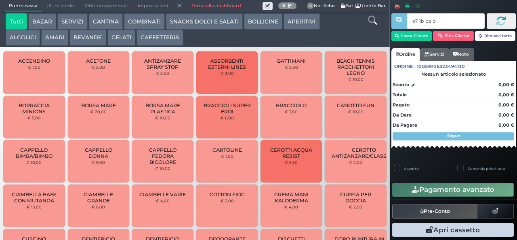
type input "a7 1b be b9"
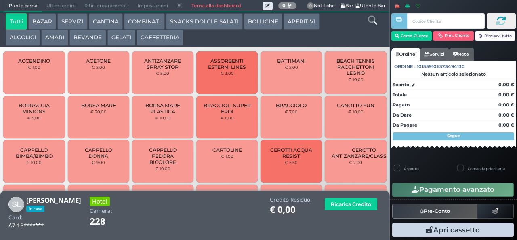
click at [135, 21] on button "COMBINATI" at bounding box center [144, 21] width 41 height 16
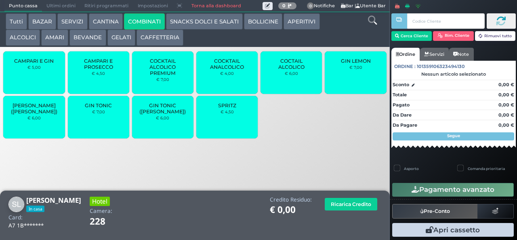
click at [96, 113] on div "GIN TONIC € 7,00" at bounding box center [98, 117] width 61 height 42
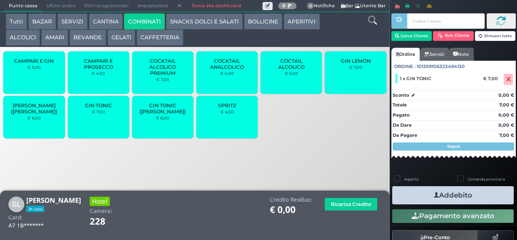
click at [95, 114] on small "€ 7,00" at bounding box center [98, 111] width 13 height 5
click at [52, 38] on button "AMARI" at bounding box center [54, 38] width 27 height 16
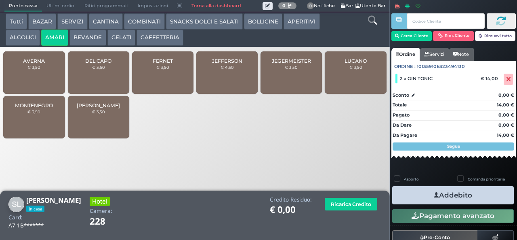
click at [134, 25] on button "COMBINATI" at bounding box center [144, 21] width 41 height 16
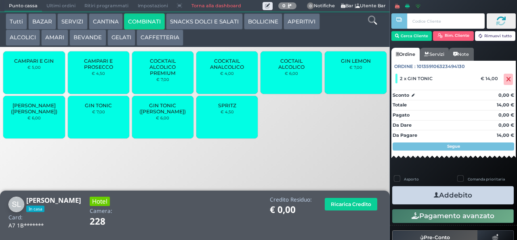
click at [287, 70] on span "COCTAIL ALCOLICO" at bounding box center [292, 64] width 48 height 12
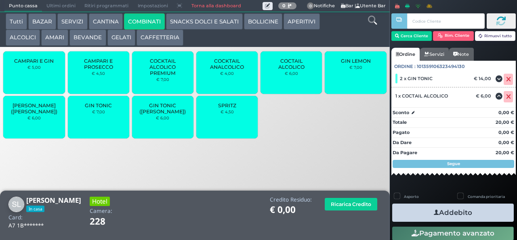
click at [285, 70] on span "COCTAIL ALCOLICO" at bounding box center [292, 64] width 48 height 12
click at [284, 70] on span "COCTAIL ALCOLICO" at bounding box center [292, 64] width 48 height 12
click at [424, 211] on button "Addebito" at bounding box center [453, 212] width 122 height 18
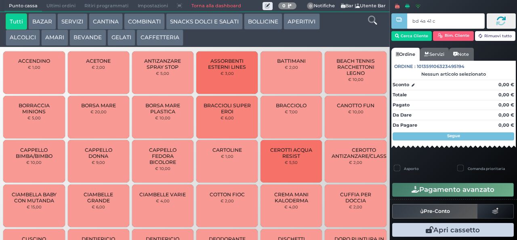
type input "bd 4a 41 c3"
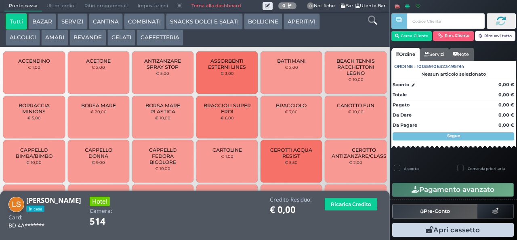
click at [143, 23] on button "COMBINATI" at bounding box center [144, 21] width 41 height 16
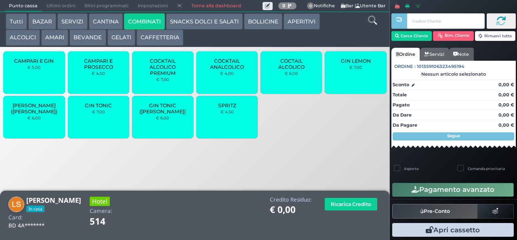
click at [219, 70] on span "COCKTAIL ANALCOLICO" at bounding box center [227, 64] width 48 height 12
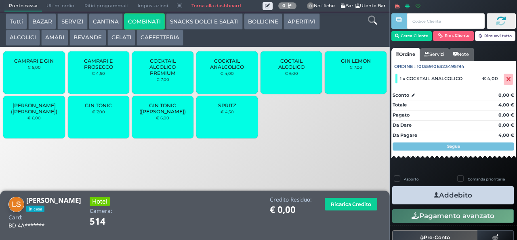
click at [54, 45] on button "AMARI" at bounding box center [54, 38] width 27 height 16
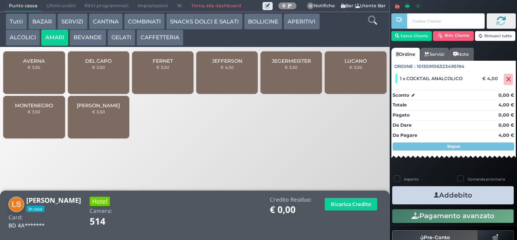
click at [220, 76] on div "[PERSON_NAME] € 4,50" at bounding box center [226, 72] width 61 height 42
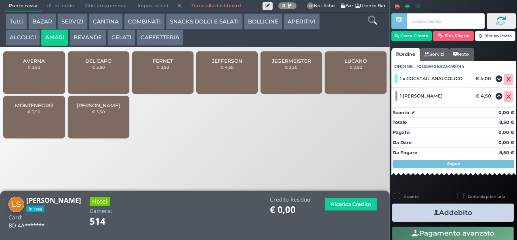
click at [422, 213] on button "Addebito" at bounding box center [453, 212] width 122 height 18
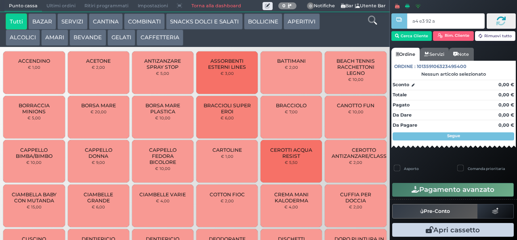
type input "a4 e3 92 af"
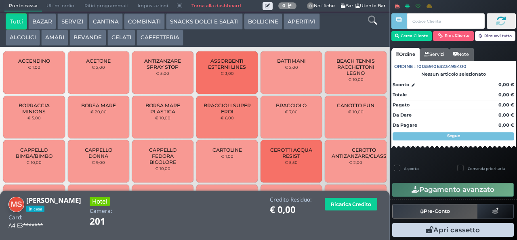
click at [120, 40] on button "GELATI" at bounding box center [122, 38] width 28 height 16
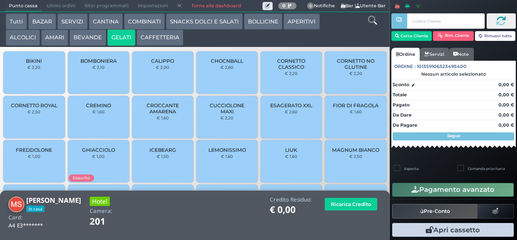
scroll to position [54, 0]
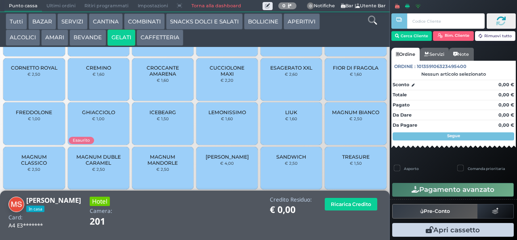
click at [342, 160] on span "TREASURE" at bounding box center [355, 157] width 27 height 6
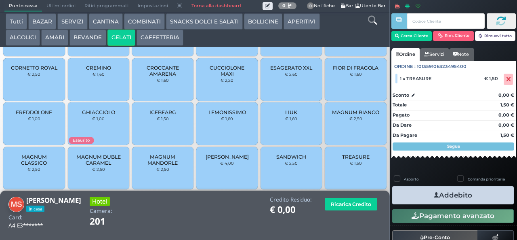
click at [21, 115] on span "FREDDOLONE" at bounding box center [34, 112] width 36 height 6
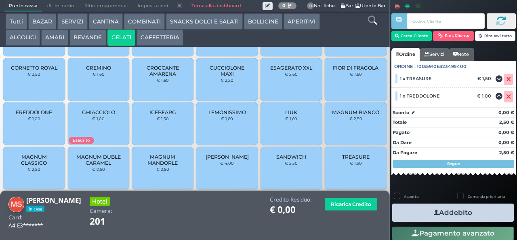
click at [413, 212] on button "Addebito" at bounding box center [453, 212] width 122 height 18
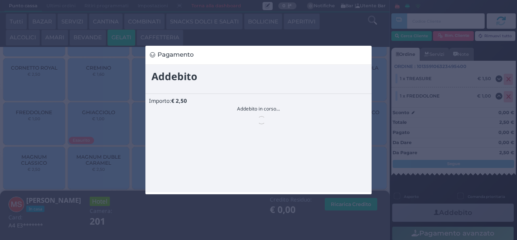
scroll to position [0, 0]
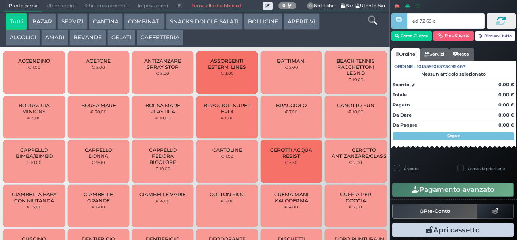
type input "ed 72 69 c3"
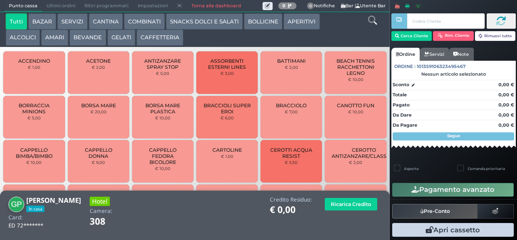
click at [116, 39] on button "GELATI" at bounding box center [122, 38] width 28 height 16
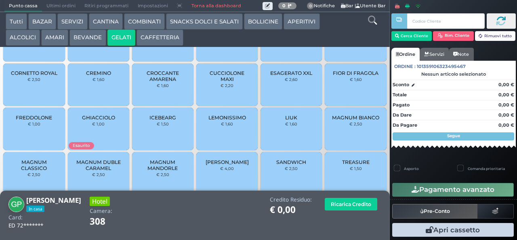
scroll to position [54, 0]
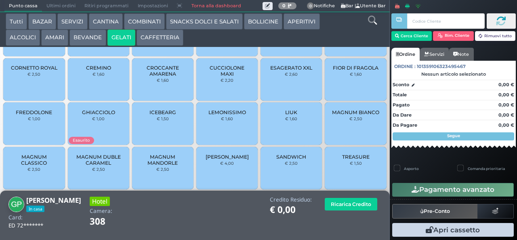
click at [148, 166] on span "MAGNUM MANDORLE" at bounding box center [163, 160] width 48 height 12
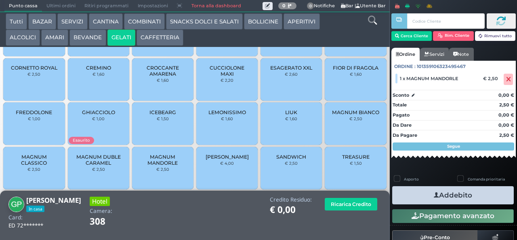
click at [156, 166] on span "MAGNUM MANDORLE" at bounding box center [163, 160] width 48 height 12
click at [220, 165] on small "€ 4,00" at bounding box center [227, 162] width 14 height 5
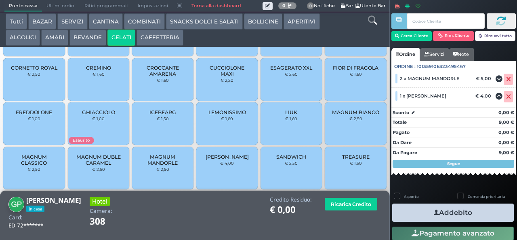
click at [220, 165] on small "€ 4,00" at bounding box center [227, 162] width 14 height 5
click at [415, 212] on button "Addebito" at bounding box center [453, 212] width 122 height 18
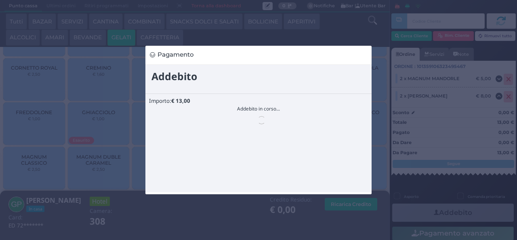
scroll to position [0, 0]
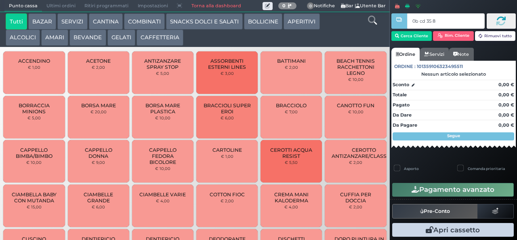
type input "0b cd 35 8b"
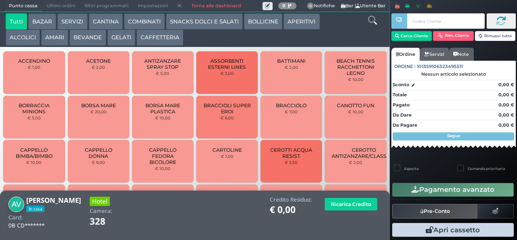
click at [80, 38] on button "BEVANDE" at bounding box center [88, 38] width 36 height 16
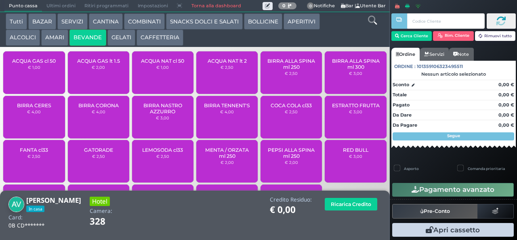
click at [31, 64] on span "ACQUA GAS cl 50" at bounding box center [34, 61] width 44 height 6
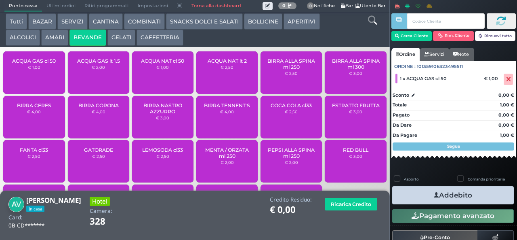
click at [34, 70] on small "€ 1,00" at bounding box center [34, 67] width 13 height 5
click at [159, 82] on div "ACQUA NAT cl 50 € 1,00" at bounding box center [162, 72] width 61 height 42
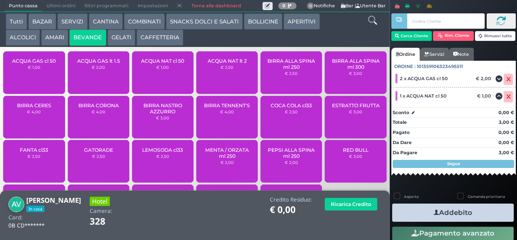
click at [156, 64] on span "ACQUA NAT cl 50" at bounding box center [162, 61] width 43 height 6
click at [412, 212] on button "Addebito" at bounding box center [453, 212] width 122 height 18
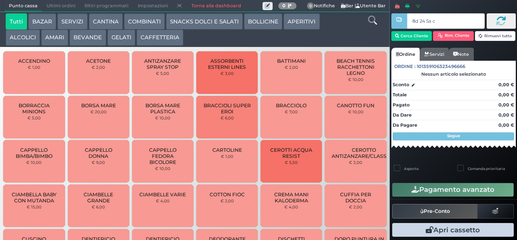
type input "8d 24 5a c3"
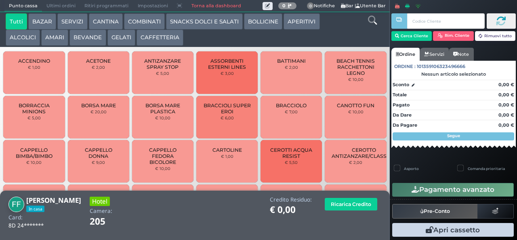
click at [135, 25] on button "COMBINATI" at bounding box center [144, 21] width 41 height 16
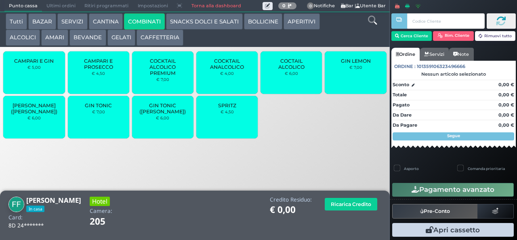
click at [284, 70] on span "COCTAIL ALCOLICO" at bounding box center [292, 64] width 48 height 12
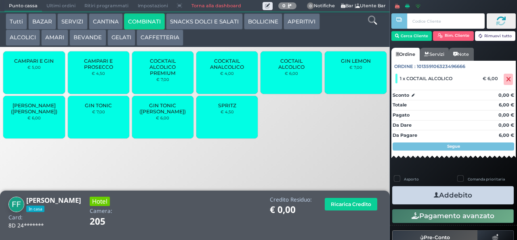
click at [280, 70] on span "COCTAIL ALCOLICO" at bounding box center [292, 64] width 48 height 12
click at [506, 79] on icon at bounding box center [508, 79] width 5 height 0
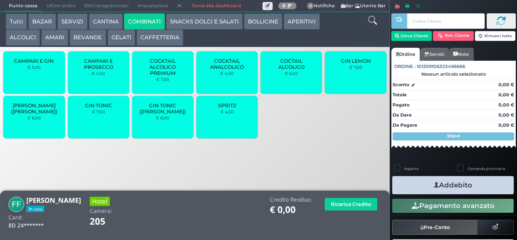
click at [287, 70] on span "COCTAIL ALCOLICO" at bounding box center [292, 64] width 48 height 12
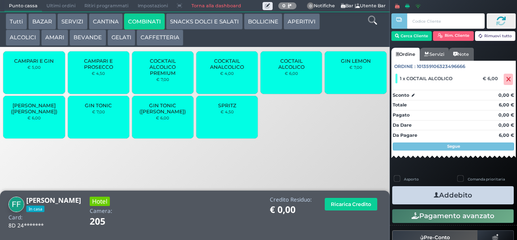
click at [92, 122] on div "GIN TONIC € 7,00" at bounding box center [98, 117] width 61 height 42
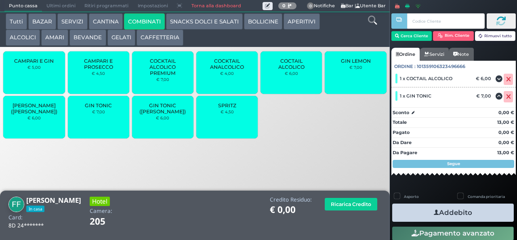
click at [93, 113] on div "GIN TONIC € 7,00" at bounding box center [98, 117] width 61 height 42
click at [221, 114] on small "€ 4,50" at bounding box center [227, 111] width 13 height 5
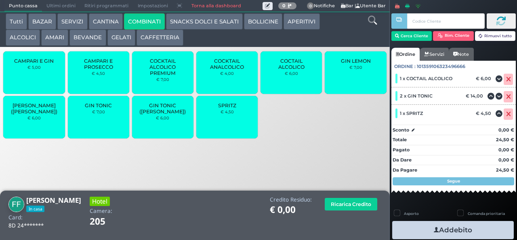
click at [418, 226] on button "Addebito" at bounding box center [453, 230] width 122 height 18
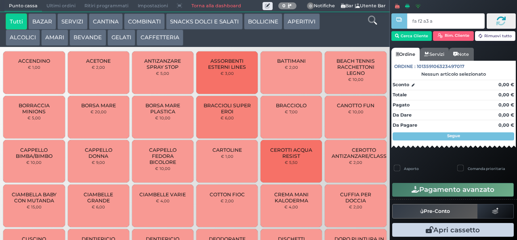
type input "fa f2 a3 a4"
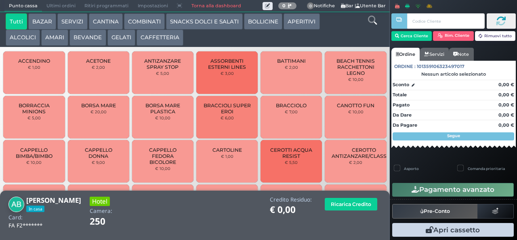
click at [52, 38] on button "AMARI" at bounding box center [54, 38] width 27 height 16
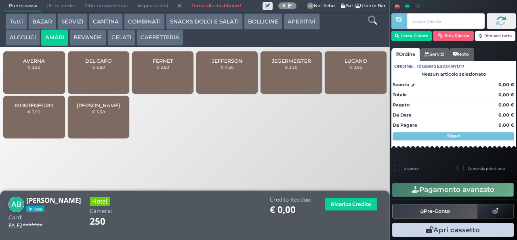
click at [158, 64] on span "FERNET" at bounding box center [163, 61] width 20 height 6
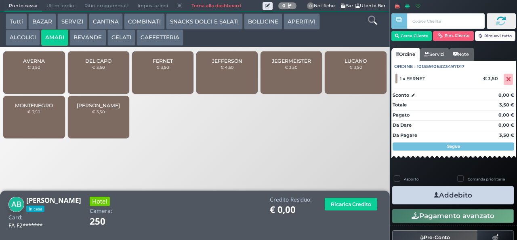
click at [150, 81] on div "FERNET € 3,50" at bounding box center [162, 72] width 61 height 42
click at [415, 196] on button "Addebito" at bounding box center [453, 195] width 122 height 18
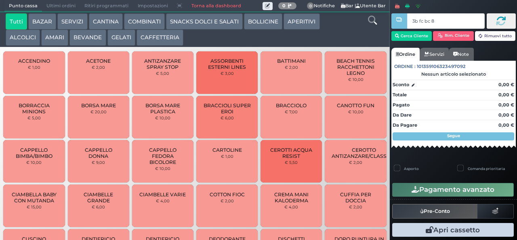
type input "3b fc bc 8b"
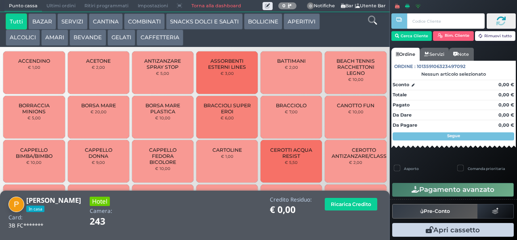
click at [78, 40] on button "BEVANDE" at bounding box center [88, 38] width 36 height 16
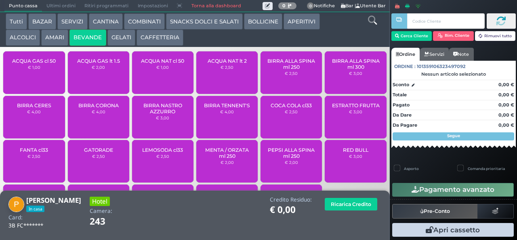
click at [30, 125] on div "BIRRA CERES € 4,00" at bounding box center [33, 117] width 61 height 42
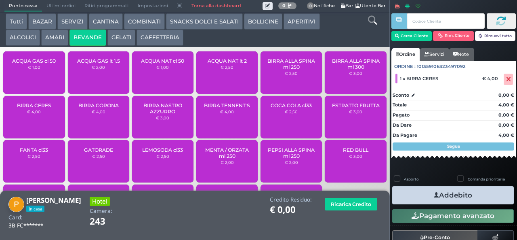
click at [420, 196] on button "Addebito" at bounding box center [453, 195] width 122 height 18
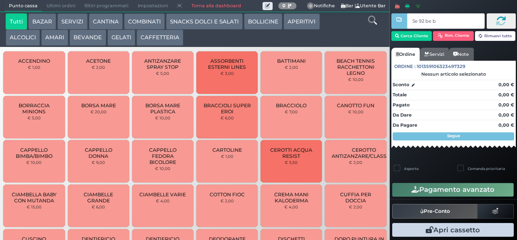
type input "5e 92 be b9"
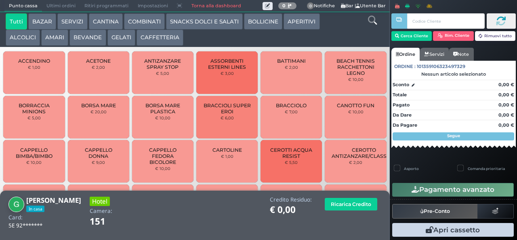
click at [184, 19] on button "SNACKS DOLCI E SALATI" at bounding box center [204, 21] width 77 height 16
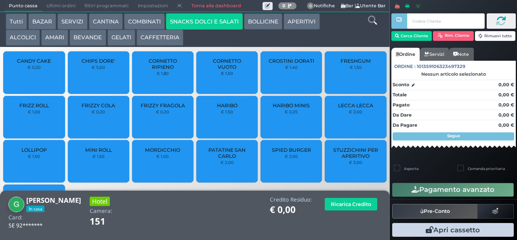
click at [218, 159] on span "PATATINE SAN CARLO" at bounding box center [227, 153] width 48 height 12
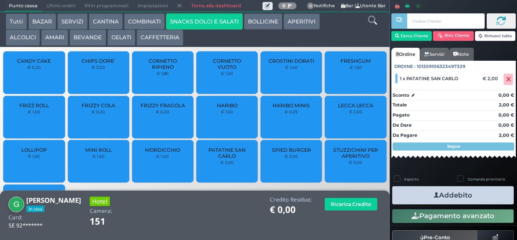
click at [423, 198] on button "Addebito" at bounding box center [453, 195] width 122 height 18
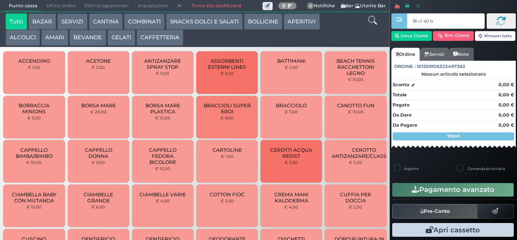
type input "18 c1 40 ba"
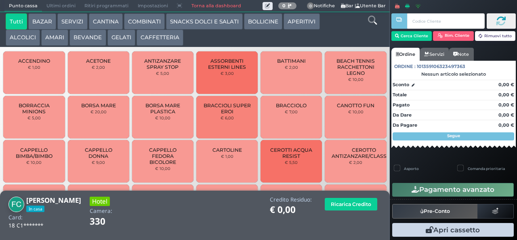
click at [81, 38] on button "BEVANDE" at bounding box center [88, 38] width 36 height 16
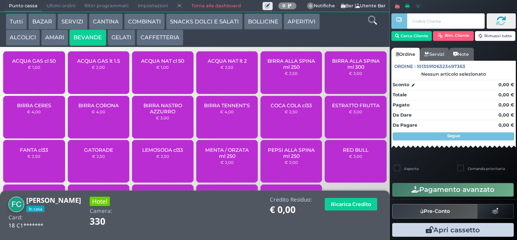
click at [27, 64] on span "ACQUA GAS cl 50" at bounding box center [34, 61] width 44 height 6
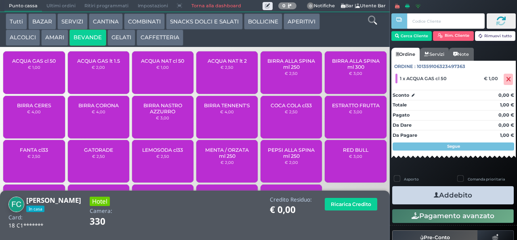
click at [164, 79] on div "ACQUA NAT cl 50 € 1,00" at bounding box center [162, 72] width 61 height 42
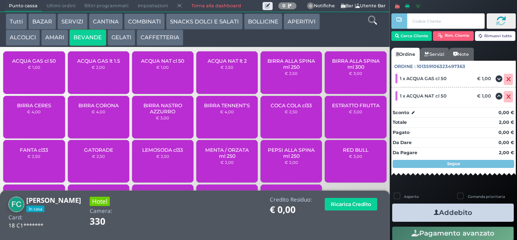
click at [434, 212] on icon "button" at bounding box center [436, 212] width 5 height 8
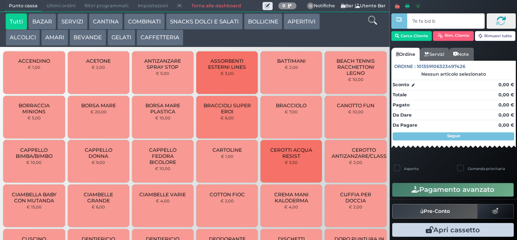
type input "7e fa bd b9"
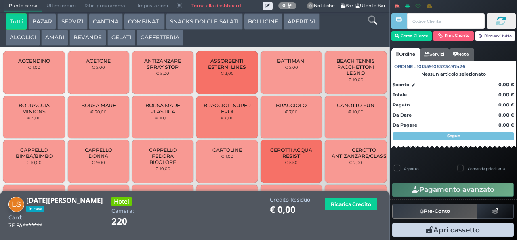
click at [117, 36] on button "GELATI" at bounding box center [122, 38] width 28 height 16
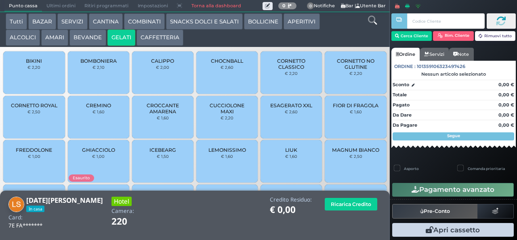
scroll to position [54, 0]
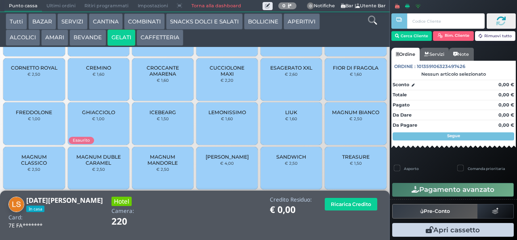
click at [346, 115] on span "MAGNUM BIANCO" at bounding box center [355, 112] width 47 height 6
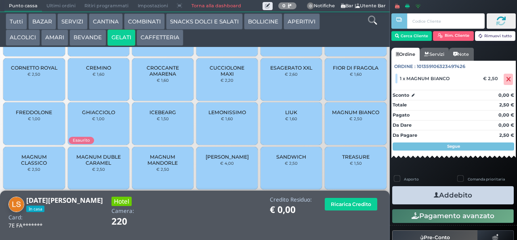
click at [154, 166] on span "MAGNUM MANDORLE" at bounding box center [163, 160] width 48 height 12
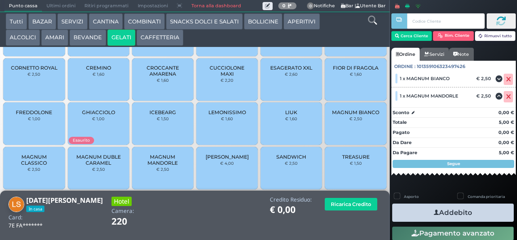
click at [415, 211] on button "Addebito" at bounding box center [453, 212] width 122 height 18
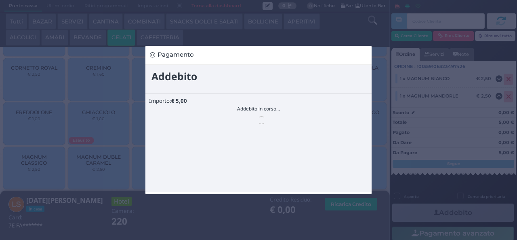
scroll to position [0, 0]
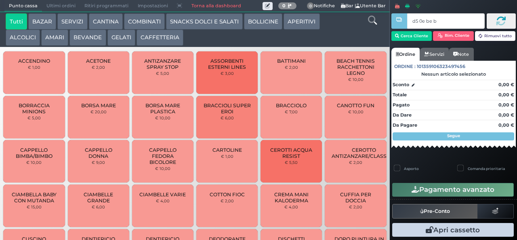
type input "d5 0e be b9"
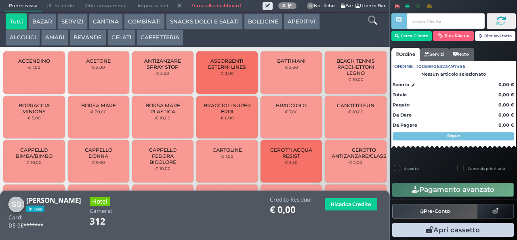
click at [185, 21] on button "SNACKS DOLCI E SALATI" at bounding box center [204, 21] width 77 height 16
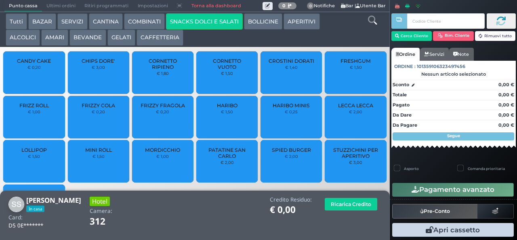
click at [39, 153] on span "LOLLIPOP" at bounding box center [33, 150] width 25 height 6
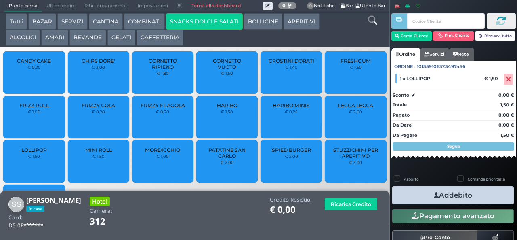
click at [422, 196] on button "Addebito" at bounding box center [453, 195] width 122 height 18
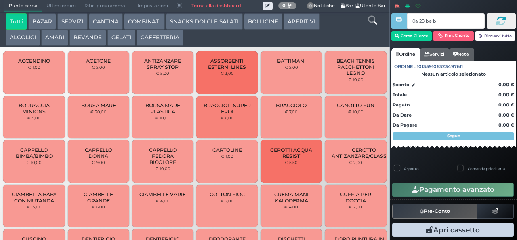
type input "0a 28 be b9"
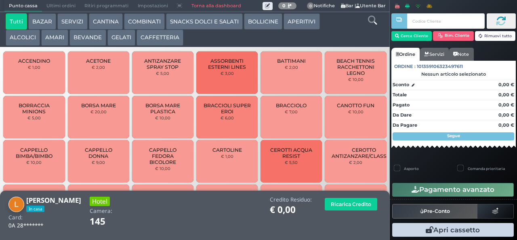
click at [147, 38] on button "CAFFETTERIA" at bounding box center [160, 38] width 47 height 16
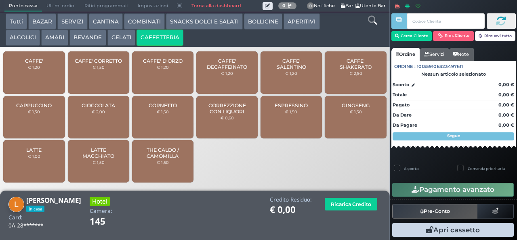
click at [282, 70] on span "CAFFE' SALENTINO" at bounding box center [292, 64] width 48 height 12
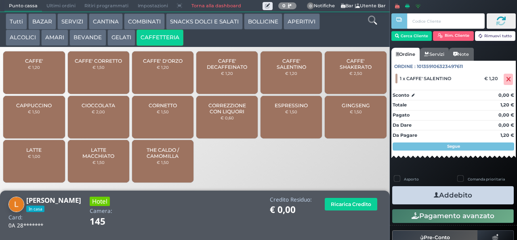
click at [422, 197] on button "Addebito" at bounding box center [453, 195] width 122 height 18
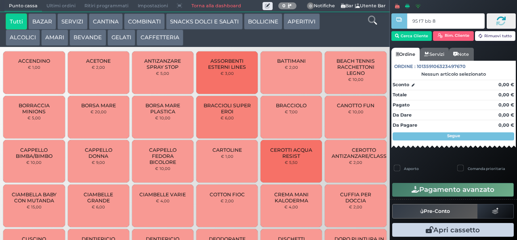
type input "95 f7 bb 8b"
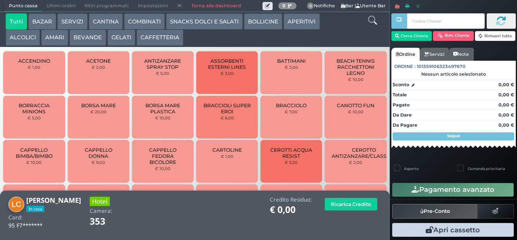
click at [120, 37] on button "GELATI" at bounding box center [122, 38] width 28 height 16
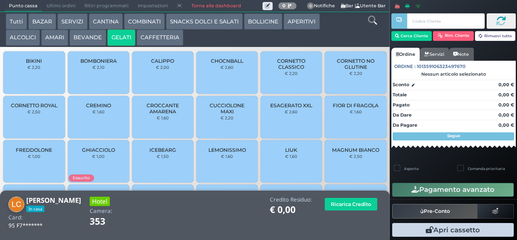
click at [221, 114] on span "CUCCIOLONE MAXI" at bounding box center [227, 108] width 48 height 12
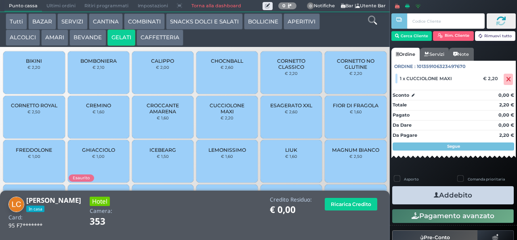
click at [82, 38] on button "BEVANDE" at bounding box center [88, 38] width 36 height 16
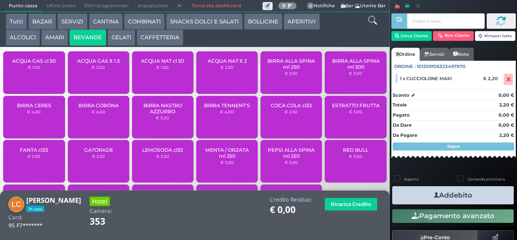
click at [140, 22] on button "COMBINATI" at bounding box center [144, 21] width 41 height 16
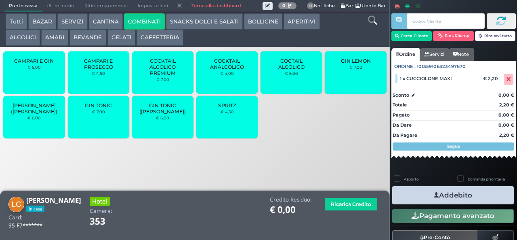
click at [223, 108] on span "SPRITZ" at bounding box center [227, 105] width 18 height 6
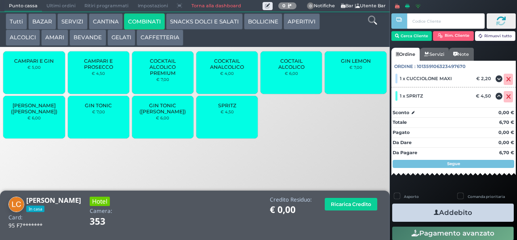
click at [18, 38] on button "ALCOLICI" at bounding box center [23, 38] width 34 height 16
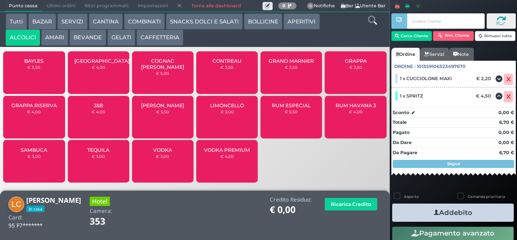
click at [86, 38] on button "BEVANDE" at bounding box center [88, 38] width 36 height 16
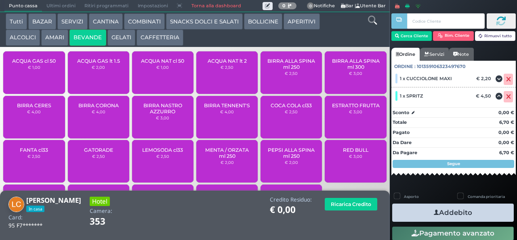
click at [215, 108] on span "BIRRA TENNENT'S" at bounding box center [227, 105] width 46 height 6
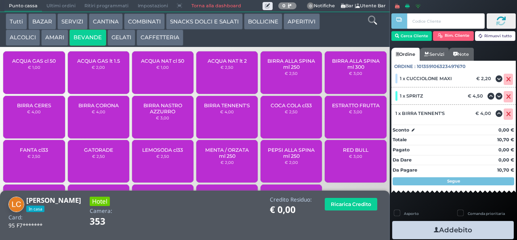
click at [215, 120] on div "BIRRA TENNENT'S € 4,00" at bounding box center [226, 117] width 61 height 42
click at [434, 229] on icon "button" at bounding box center [436, 230] width 5 height 8
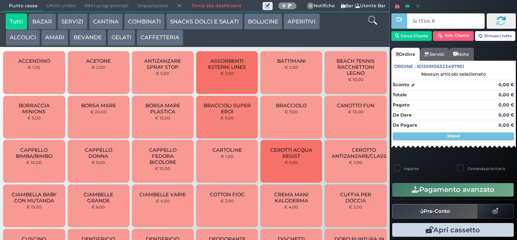
type input "3e f3 bb 8b"
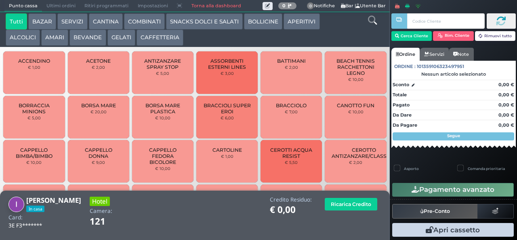
click at [141, 22] on button "COMBINATI" at bounding box center [144, 21] width 41 height 16
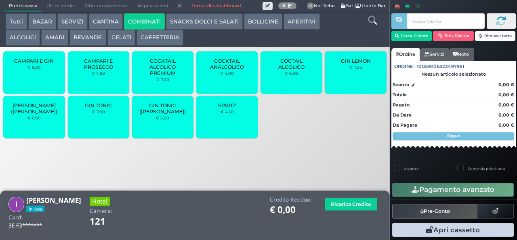
click at [99, 108] on span "GIN TONIC" at bounding box center [98, 105] width 27 height 6
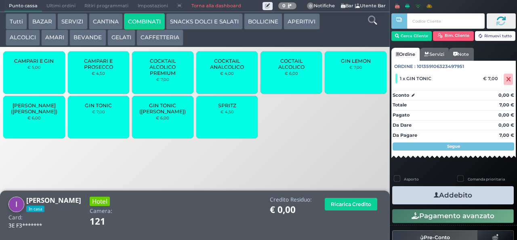
click at [97, 108] on span "GIN TONIC" at bounding box center [98, 105] width 27 height 6
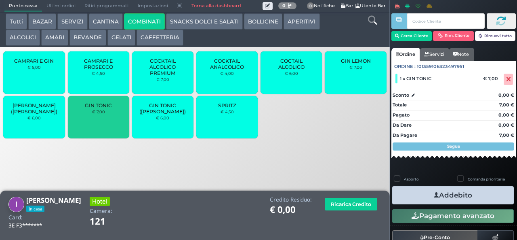
click at [93, 108] on span "GIN TONIC" at bounding box center [98, 105] width 27 height 6
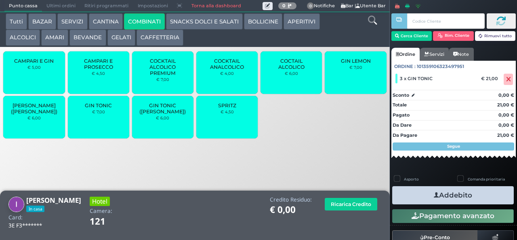
click at [222, 114] on small "€ 4,50" at bounding box center [227, 111] width 13 height 5
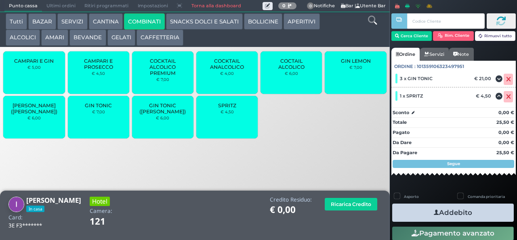
click at [232, 114] on small "€ 4,50" at bounding box center [227, 111] width 13 height 5
click at [282, 70] on span "COCTAIL ALCOLICO" at bounding box center [292, 64] width 48 height 12
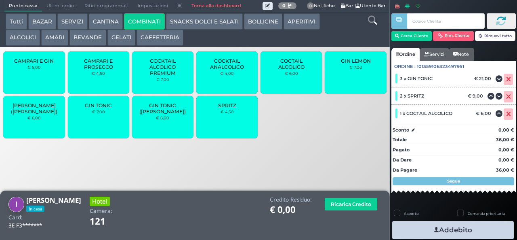
click at [413, 226] on button "Addebito" at bounding box center [453, 230] width 122 height 18
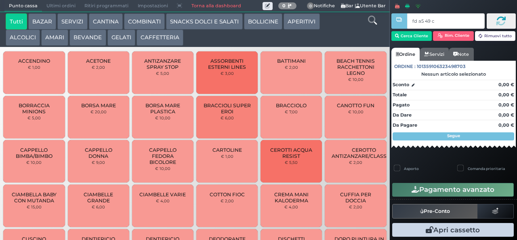
type input "fd a5 49 c3"
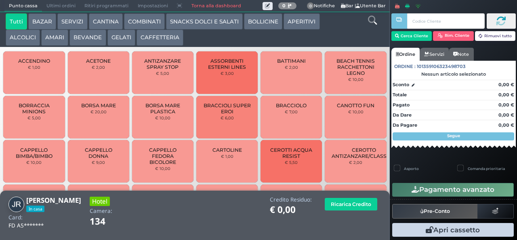
click at [82, 43] on button "BEVANDE" at bounding box center [88, 38] width 36 height 16
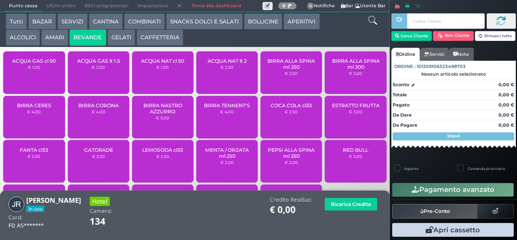
click at [147, 38] on button "CAFFETTERIA" at bounding box center [160, 38] width 47 height 16
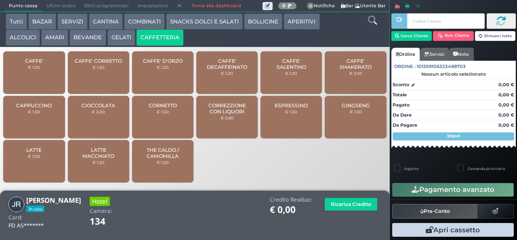
click at [282, 70] on span "CAFFE' SALENTINO" at bounding box center [292, 64] width 48 height 12
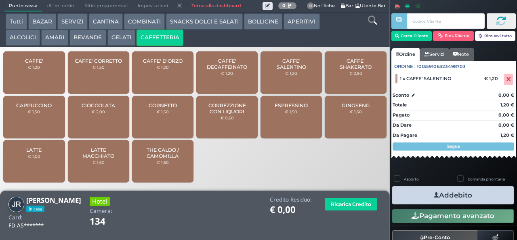
click at [418, 196] on button "Addebito" at bounding box center [453, 195] width 122 height 18
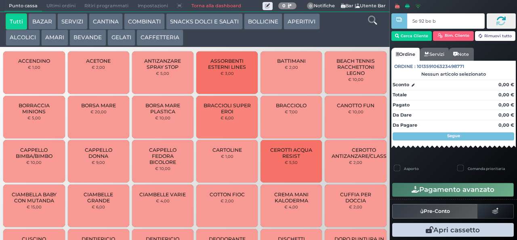
type input "5e 92 be b9"
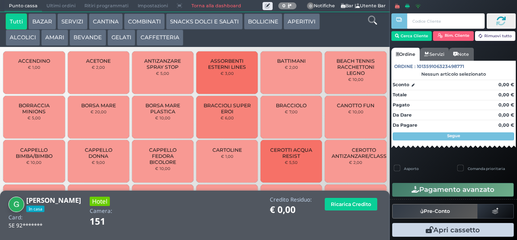
click at [82, 40] on button "BEVANDE" at bounding box center [88, 38] width 36 height 16
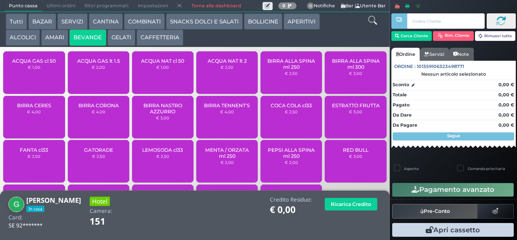
click at [29, 64] on span "ACQUA GAS cl 50" at bounding box center [34, 61] width 44 height 6
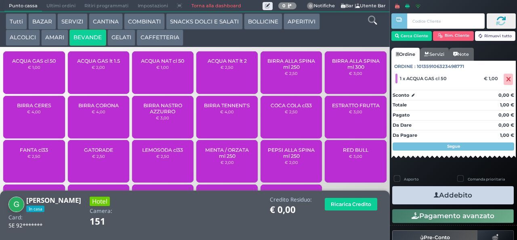
click at [158, 70] on small "€ 1,00" at bounding box center [162, 67] width 13 height 5
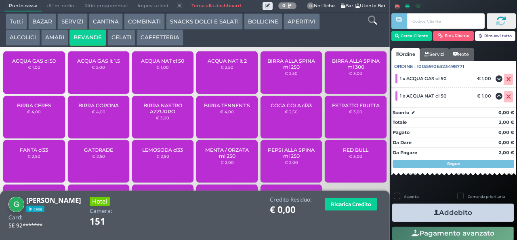
click at [434, 212] on icon "button" at bounding box center [436, 212] width 5 height 8
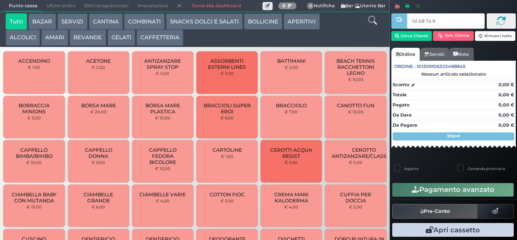
type input "fd b8 7a 66"
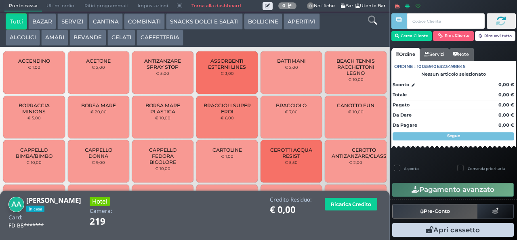
click at [120, 43] on button "GELATI" at bounding box center [122, 38] width 28 height 16
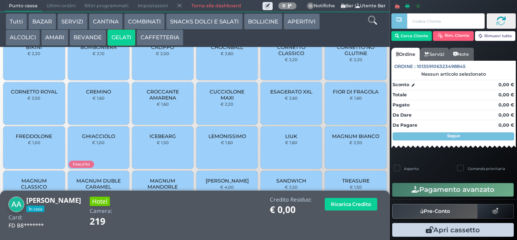
scroll to position [36, 0]
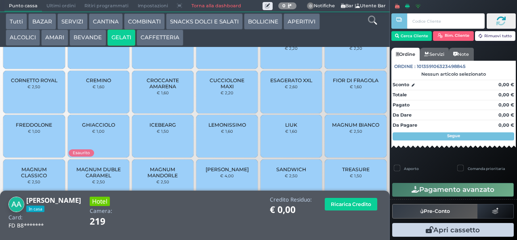
click at [340, 83] on span "FIOR DI FRAGOLA" at bounding box center [356, 80] width 46 height 6
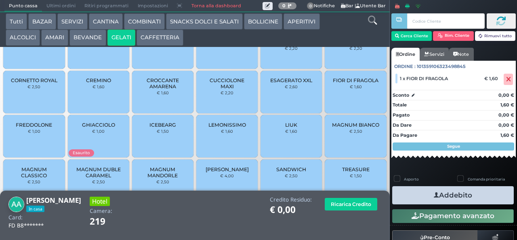
click at [413, 190] on button "Addebito" at bounding box center [453, 195] width 122 height 18
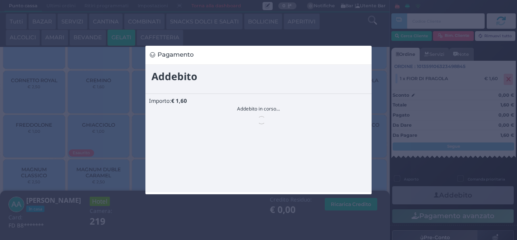
scroll to position [0, 0]
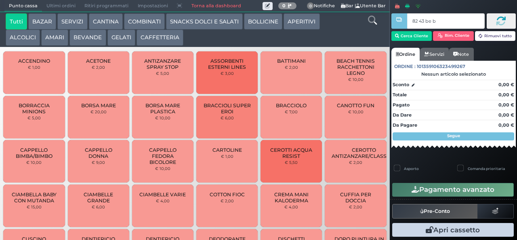
type input "82 43 be b9"
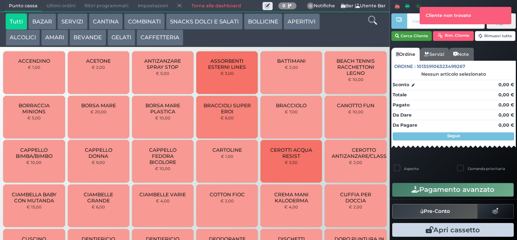
click at [407, 34] on button "Cerca Cliente" at bounding box center [412, 36] width 41 height 10
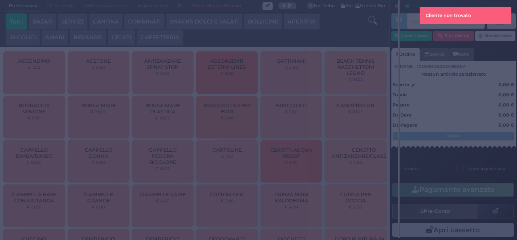
click at [0, 0] on div "Ricerca cliente × Numero di camera, cliente o card Chiudi" at bounding box center [0, 0] width 0 height 0
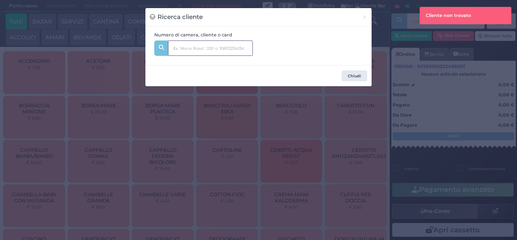
click at [182, 49] on input "text" at bounding box center [210, 47] width 85 height 15
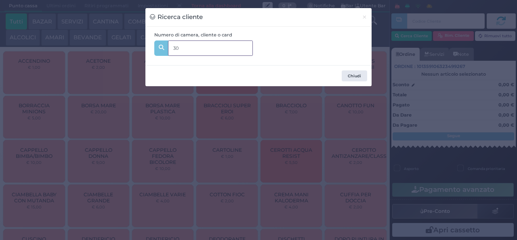
type input "303"
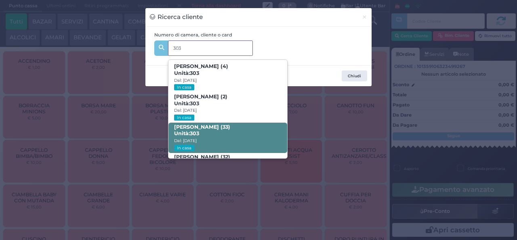
click at [196, 132] on strong "303" at bounding box center [194, 133] width 9 height 6
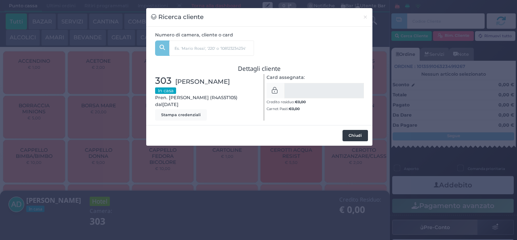
click at [348, 136] on button "Chiudi" at bounding box center [355, 135] width 25 height 11
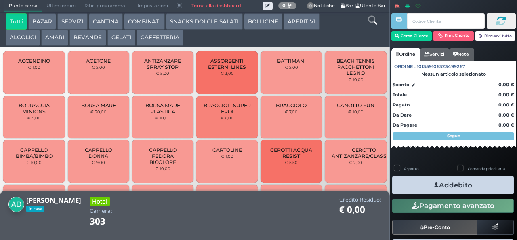
click at [81, 44] on button "BEVANDE" at bounding box center [88, 38] width 36 height 16
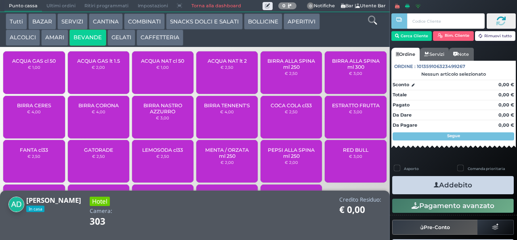
click at [23, 64] on span "ACQUA GAS cl 50" at bounding box center [34, 61] width 44 height 6
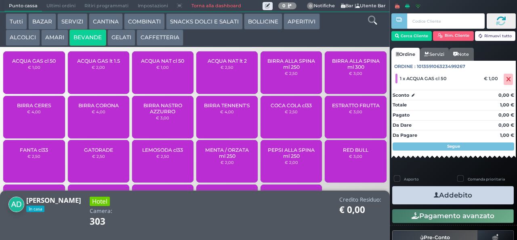
click at [162, 84] on div "ACQUA NAT cl 50 € 1,00" at bounding box center [162, 72] width 61 height 42
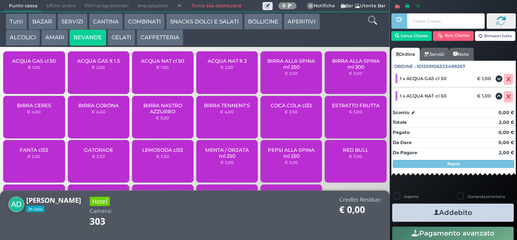
click at [412, 213] on button "Addebito" at bounding box center [453, 212] width 122 height 18
